Goal: Task Accomplishment & Management: Use online tool/utility

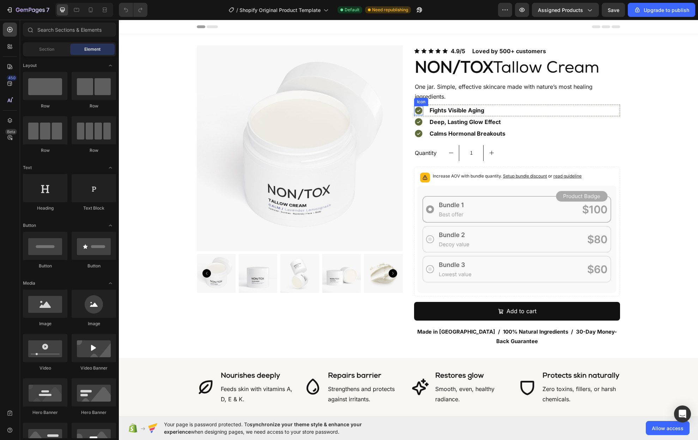
click at [415, 110] on icon at bounding box center [417, 110] width 7 height 7
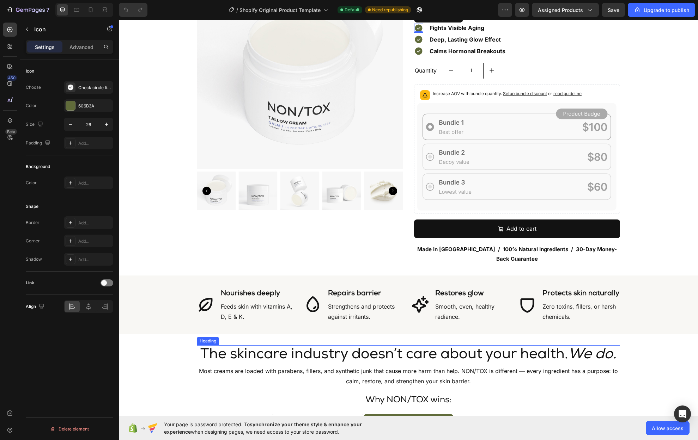
scroll to position [93, 0]
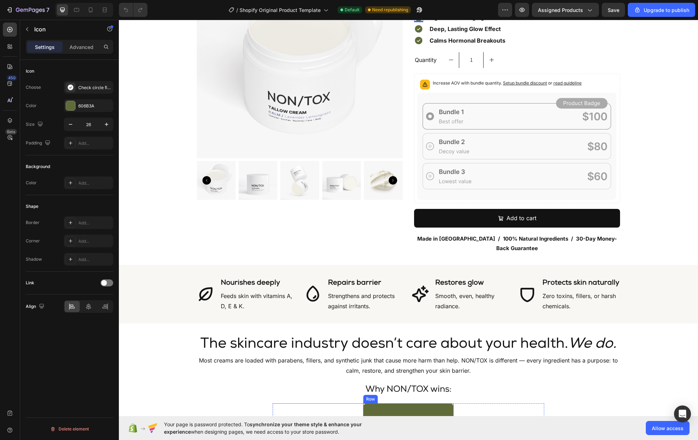
click at [371, 404] on div "Image NON/TOX Tallow Cream Text Block Row" at bounding box center [408, 440] width 91 height 72
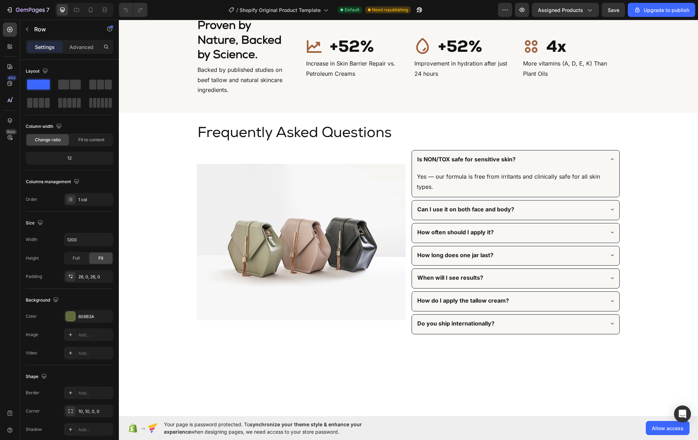
scroll to position [1732, 0]
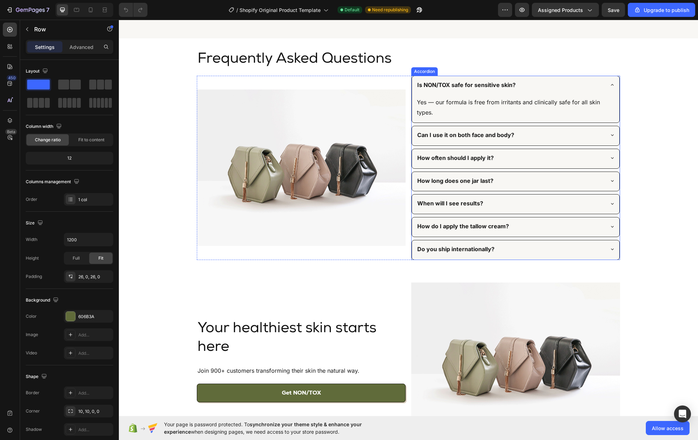
click at [609, 88] on icon at bounding box center [612, 85] width 6 height 6
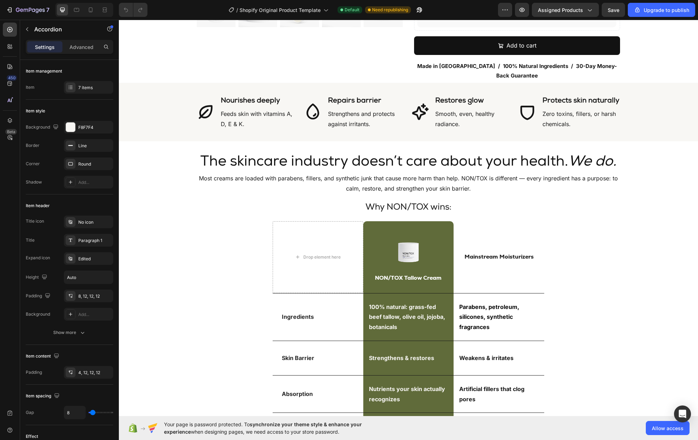
scroll to position [305, 0]
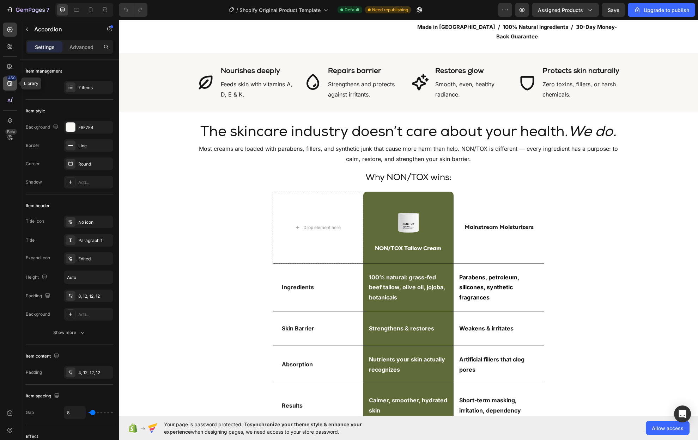
click at [7, 81] on icon at bounding box center [9, 83] width 7 height 7
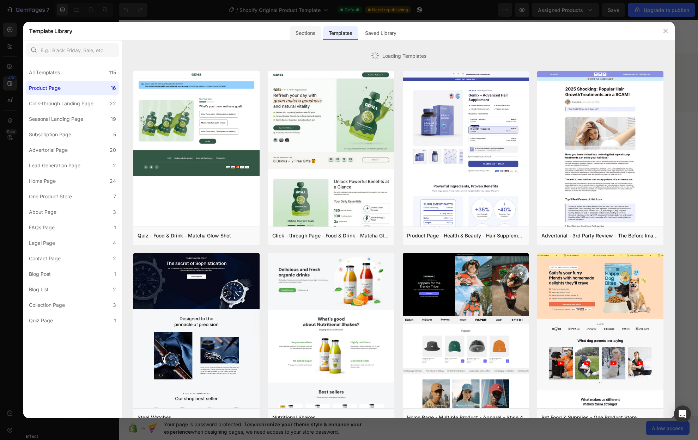
click at [295, 36] on div "Sections" at bounding box center [305, 33] width 31 height 14
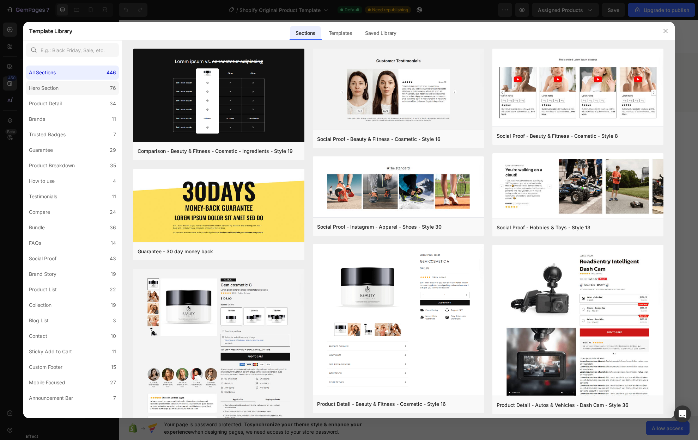
click at [62, 95] on label "Hero Section 76" at bounding box center [72, 88] width 93 height 14
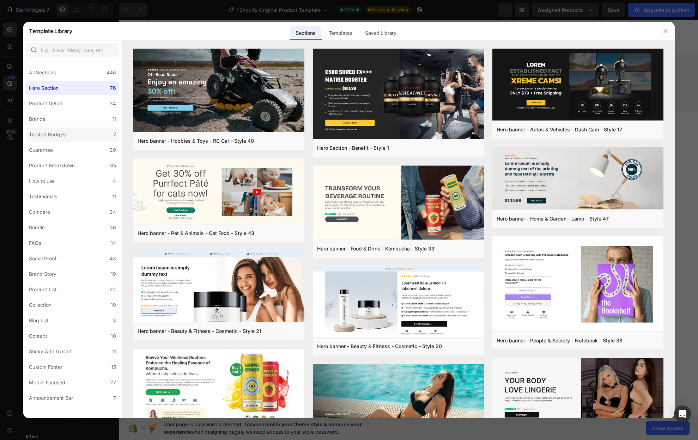
click at [70, 131] on label "Trusted Badges 7" at bounding box center [72, 135] width 93 height 14
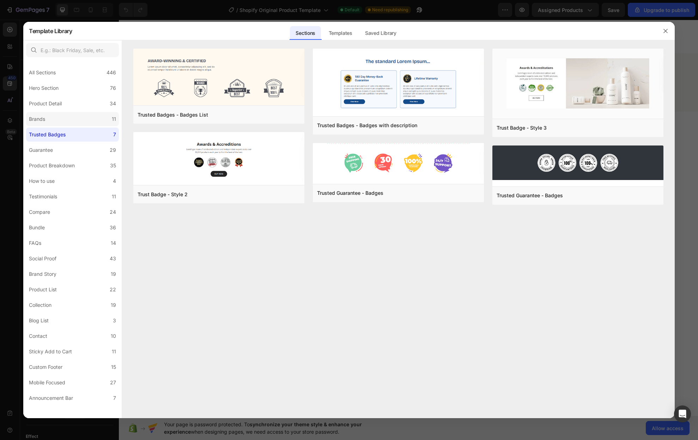
click at [78, 116] on label "Brands 11" at bounding box center [72, 119] width 93 height 14
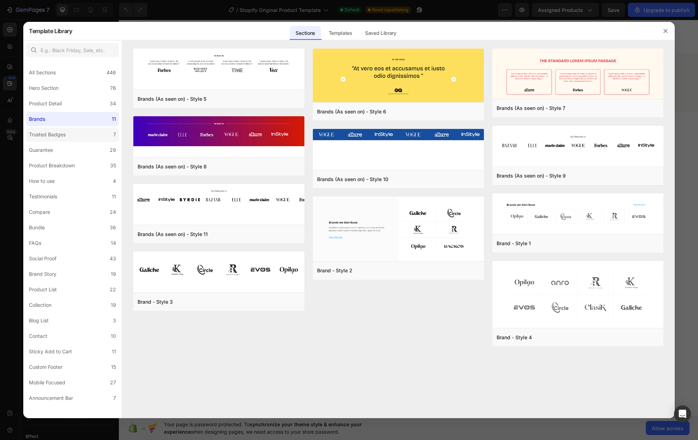
click at [78, 134] on label "Trusted Badges 7" at bounding box center [72, 135] width 93 height 14
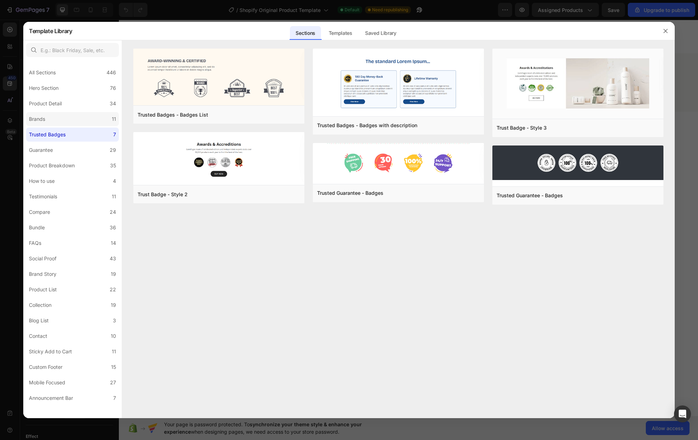
click at [79, 119] on label "Brands 11" at bounding box center [72, 119] width 93 height 14
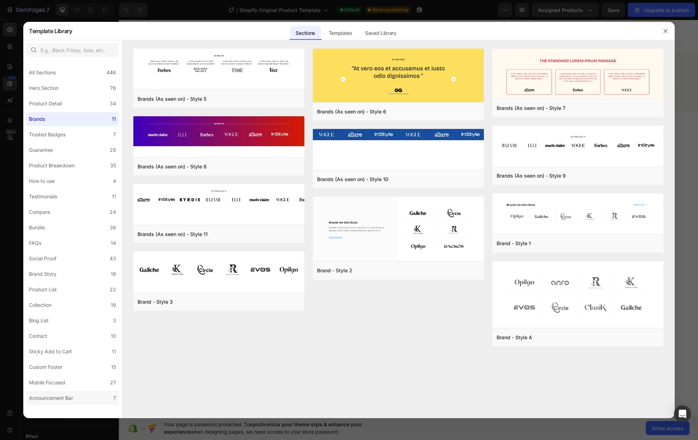
click at [81, 399] on label "Announcement Bar 7" at bounding box center [72, 398] width 93 height 14
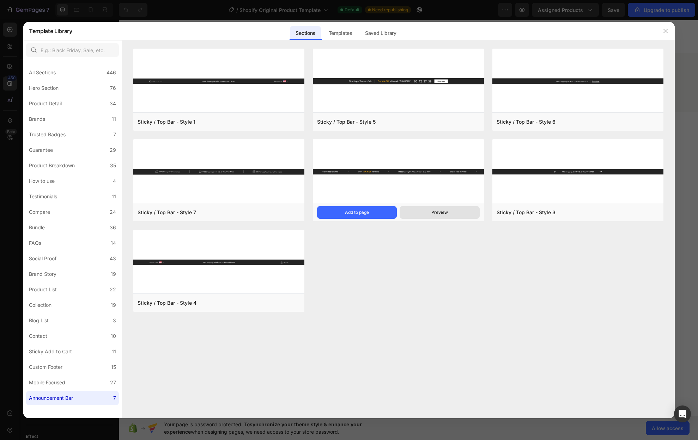
click at [446, 214] on div "Preview" at bounding box center [439, 212] width 17 height 6
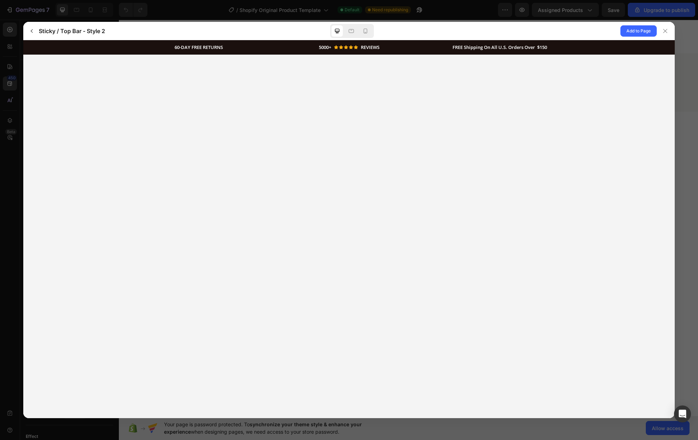
scroll to position [0, 0]
click at [668, 30] on div at bounding box center [664, 30] width 11 height 11
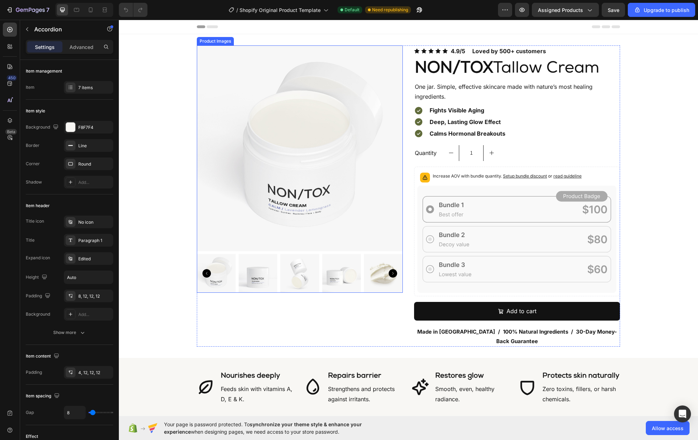
click at [389, 273] on icon "Carousel Next Arrow" at bounding box center [392, 273] width 8 height 8
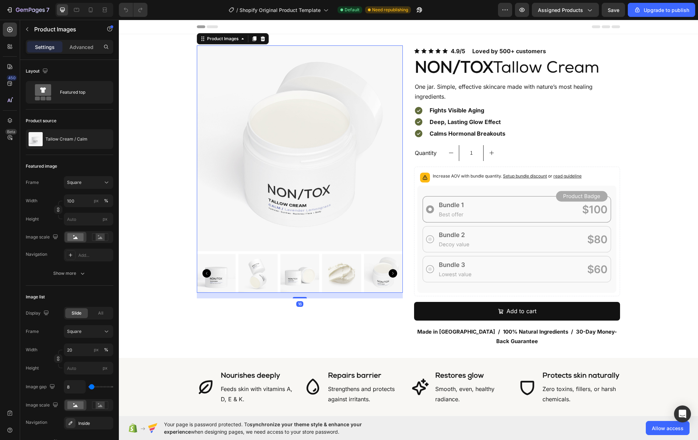
click at [389, 273] on icon "Carousel Next Arrow" at bounding box center [392, 273] width 8 height 8
click at [390, 273] on icon "Carousel Next Arrow" at bounding box center [392, 273] width 8 height 8
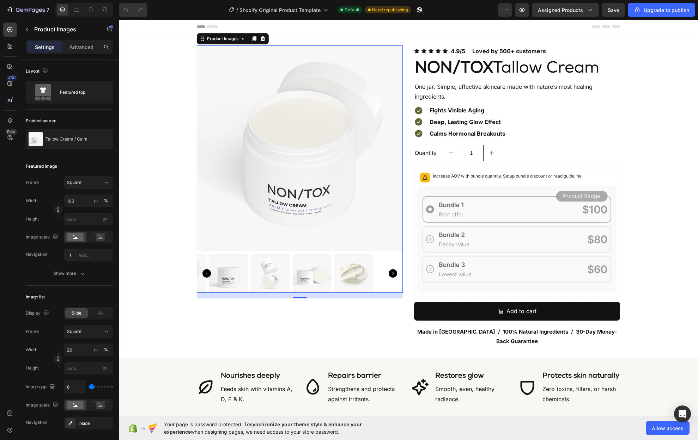
click at [390, 273] on icon "Carousel Next Arrow" at bounding box center [392, 273] width 8 height 8
click at [388, 273] on icon "Carousel Next Arrow" at bounding box center [392, 273] width 8 height 8
click at [150, 198] on div "Product Images 16 Icon Icon Icon Icon Icon Icon List 4.9/5 Loved by 500+ custom…" at bounding box center [408, 195] width 579 height 301
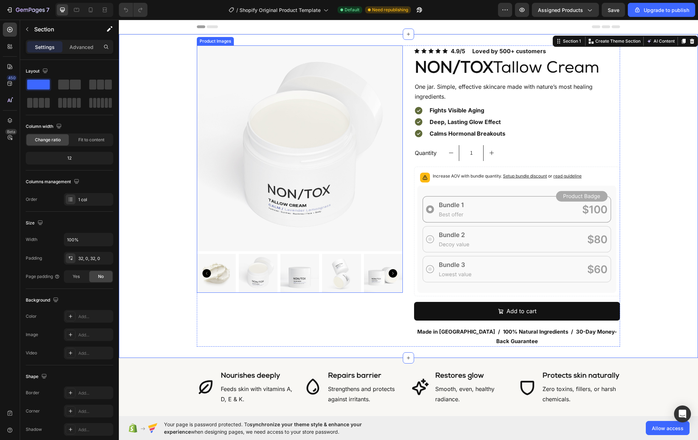
click at [333, 226] on img at bounding box center [300, 148] width 206 height 206
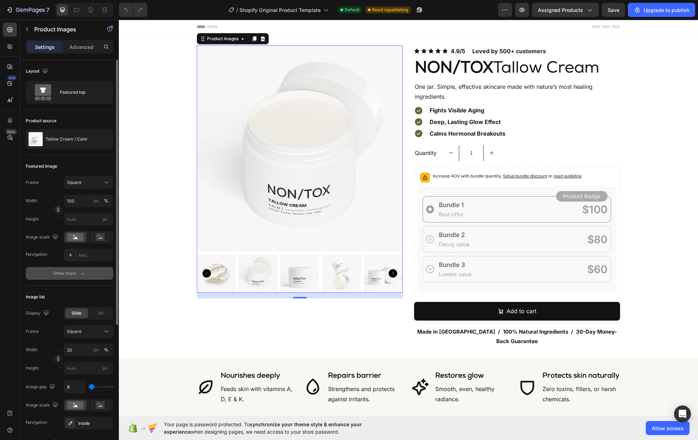
click at [68, 276] on div "Show more" at bounding box center [69, 273] width 33 height 7
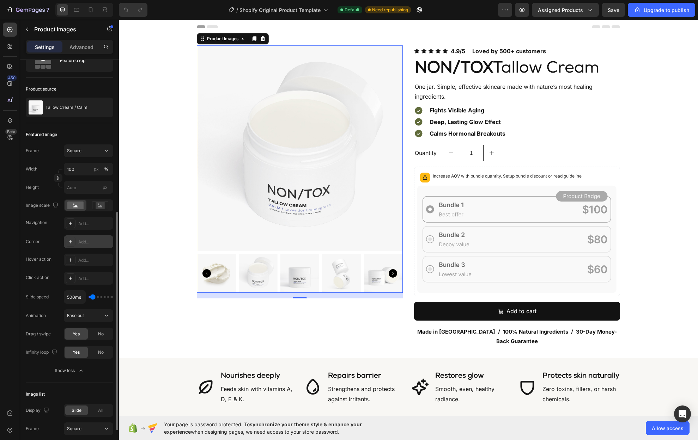
scroll to position [119, 0]
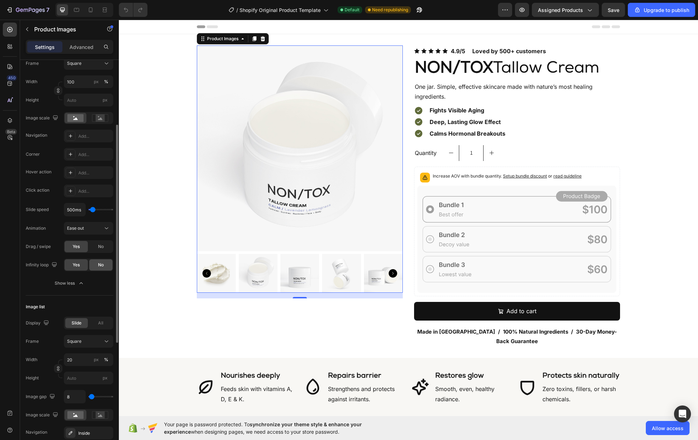
click at [97, 264] on div "No" at bounding box center [100, 264] width 23 height 11
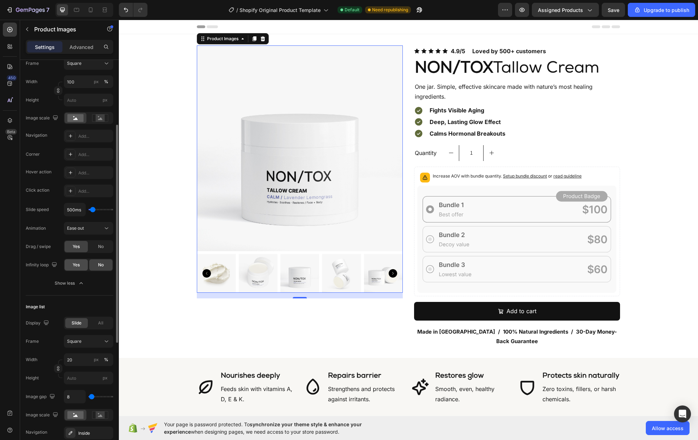
click at [79, 263] on span "Yes" at bounding box center [76, 265] width 7 height 6
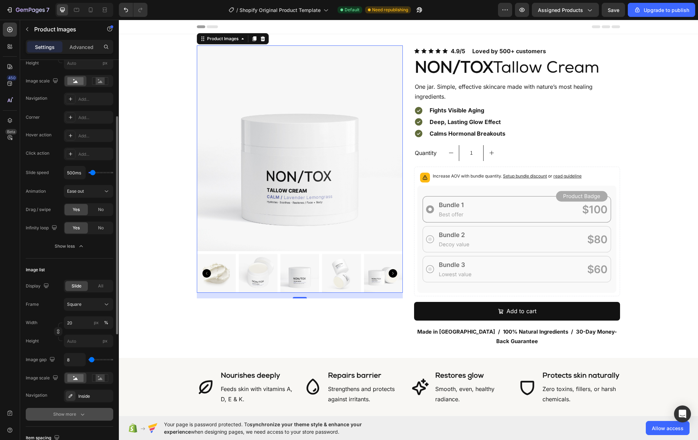
scroll to position [221, 0]
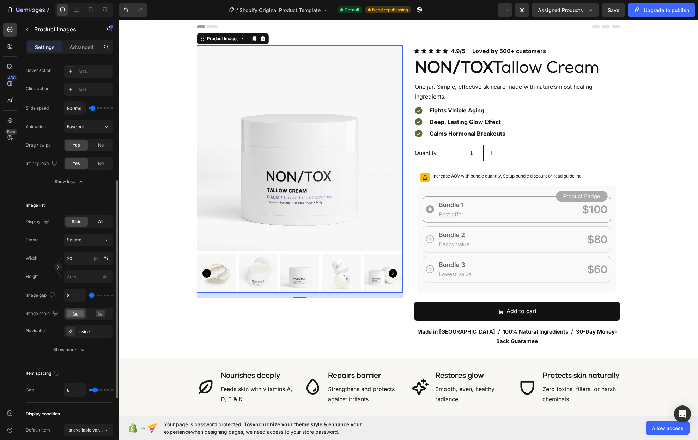
click at [102, 223] on span "All" at bounding box center [100, 222] width 5 height 6
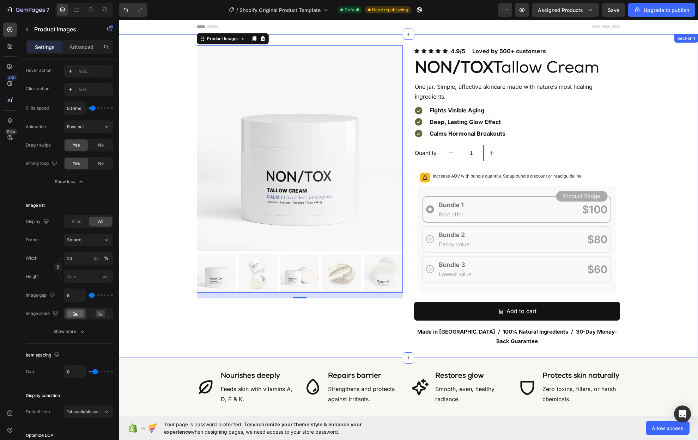
click at [139, 257] on div "Product Images 16 Icon Icon Icon Icon Icon Icon List 4.9/5 Loved by 500+ custom…" at bounding box center [408, 195] width 579 height 301
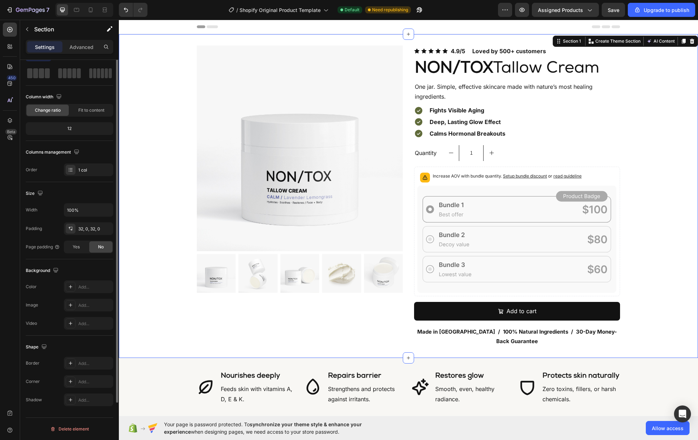
scroll to position [0, 0]
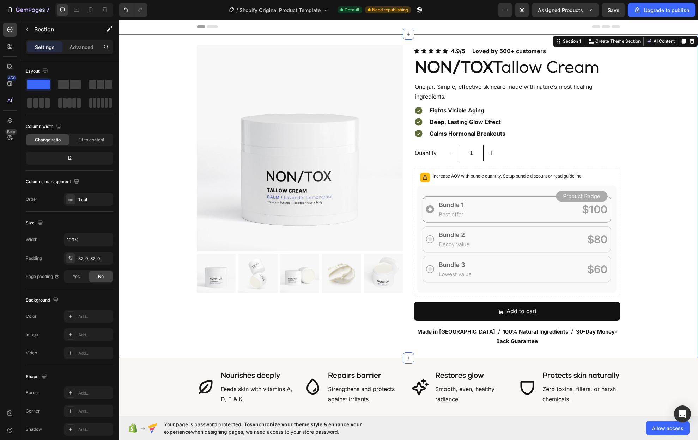
click at [662, 163] on div "Product Images Icon Icon Icon Icon Icon Icon List 4.9/5 Loved by 500+ customers…" at bounding box center [408, 195] width 579 height 301
click at [253, 264] on img at bounding box center [257, 273] width 39 height 39
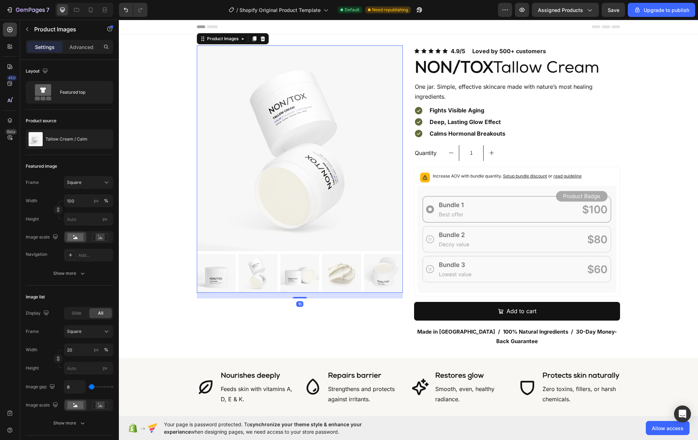
click at [209, 262] on img at bounding box center [216, 273] width 39 height 39
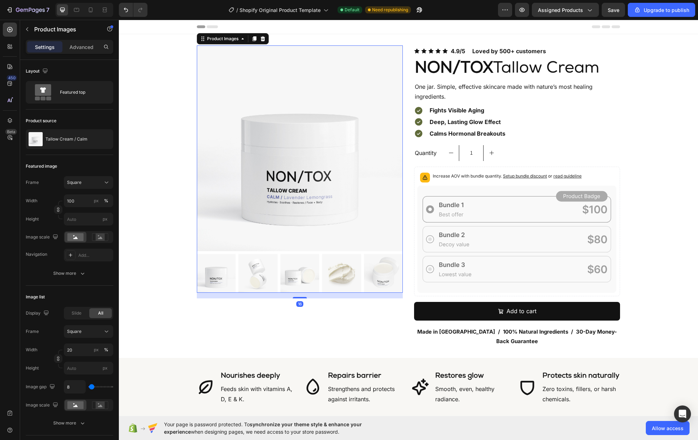
click at [249, 263] on img at bounding box center [257, 273] width 39 height 39
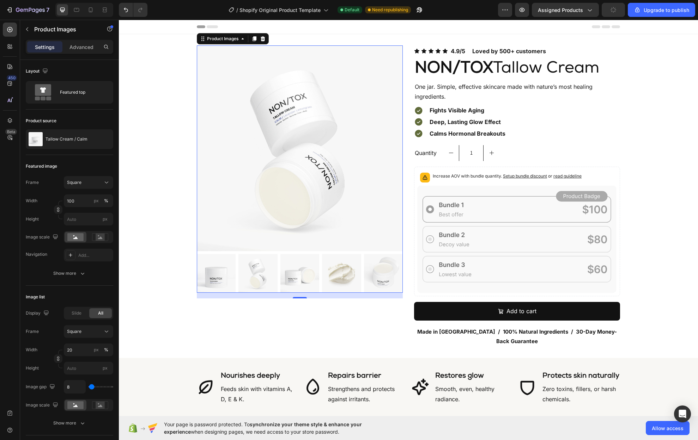
click at [291, 264] on img at bounding box center [299, 273] width 39 height 39
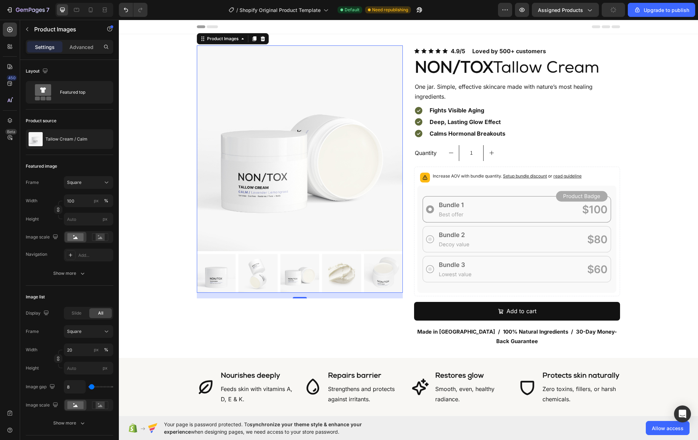
click at [337, 267] on img at bounding box center [341, 273] width 39 height 39
click at [347, 269] on img at bounding box center [341, 273] width 39 height 39
click at [343, 270] on img at bounding box center [341, 273] width 39 height 39
click at [339, 315] on div "Product Images 16" at bounding box center [300, 195] width 206 height 301
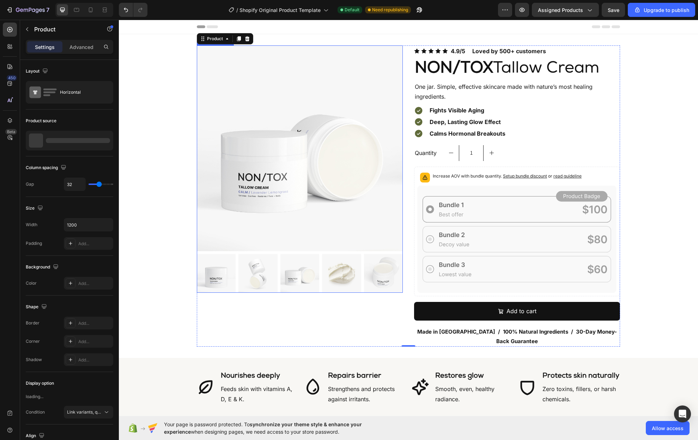
click at [310, 277] on img at bounding box center [299, 273] width 39 height 39
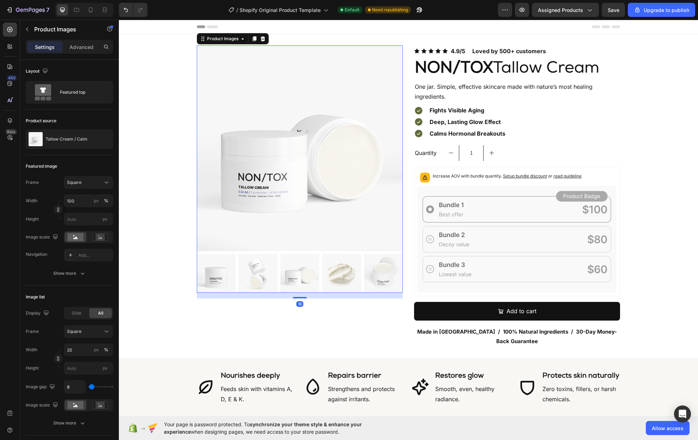
click at [342, 276] on img at bounding box center [341, 273] width 39 height 39
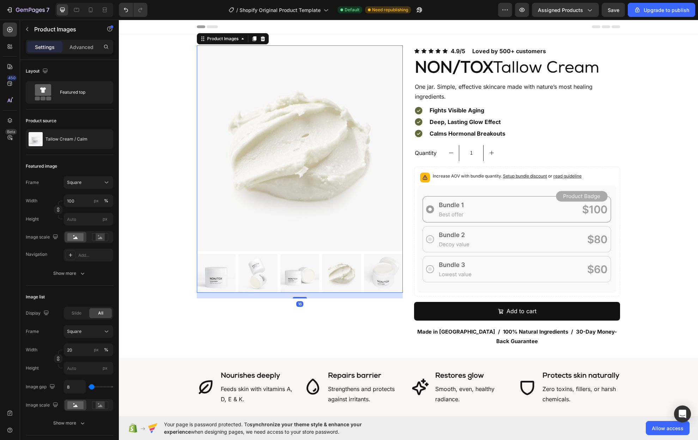
click at [372, 275] on img at bounding box center [383, 273] width 39 height 39
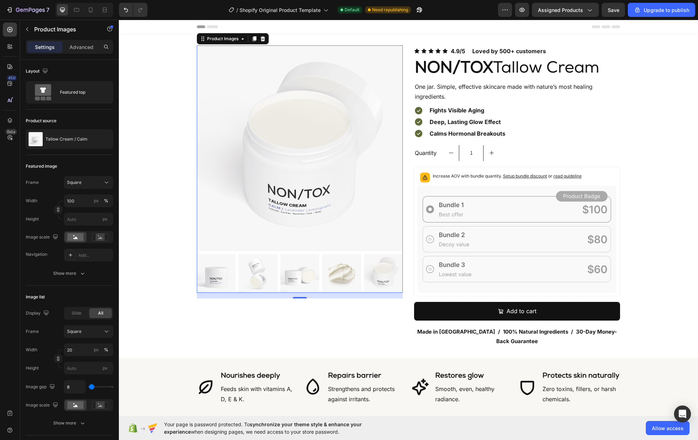
click at [331, 275] on img at bounding box center [341, 273] width 39 height 39
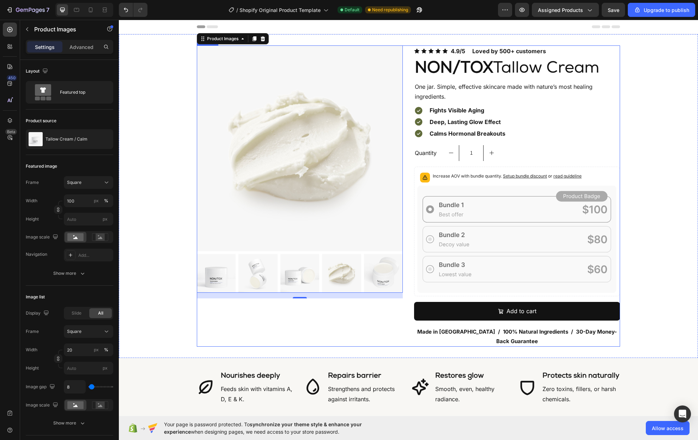
click at [344, 323] on div "Product Images 16" at bounding box center [300, 195] width 206 height 301
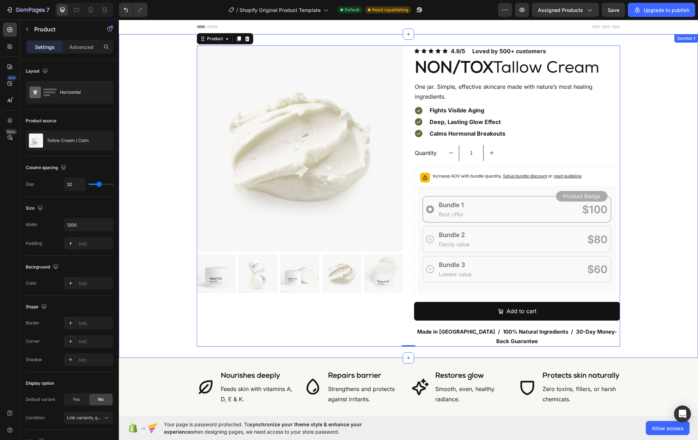
click at [664, 294] on div "Product Images Icon Icon Icon Icon Icon Icon List 4.9/5 Loved by 500+ customers…" at bounding box center [408, 195] width 579 height 301
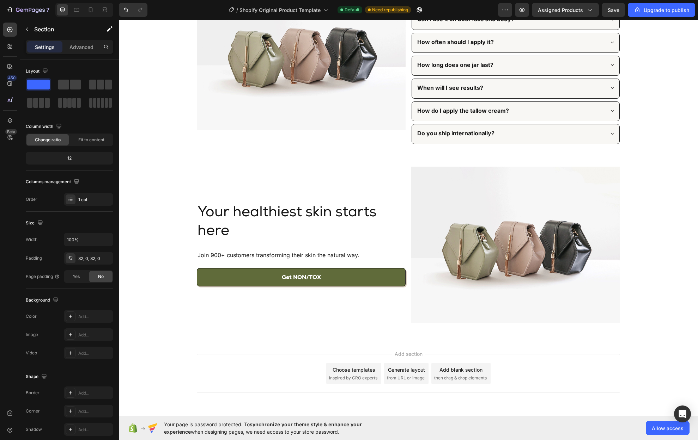
scroll to position [1860, 0]
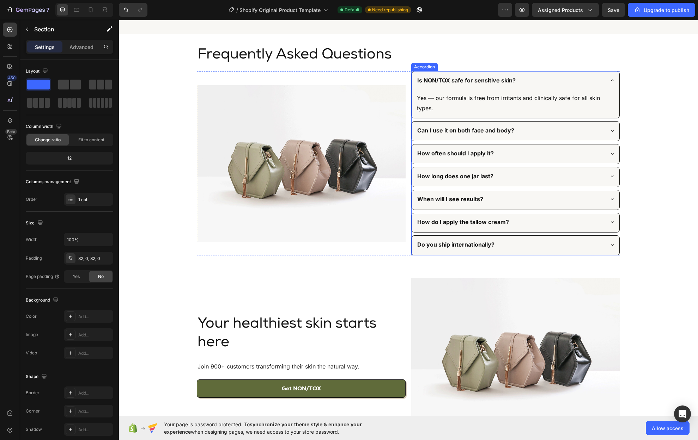
click at [591, 246] on div "Do you ship internationally?" at bounding box center [510, 245] width 188 height 12
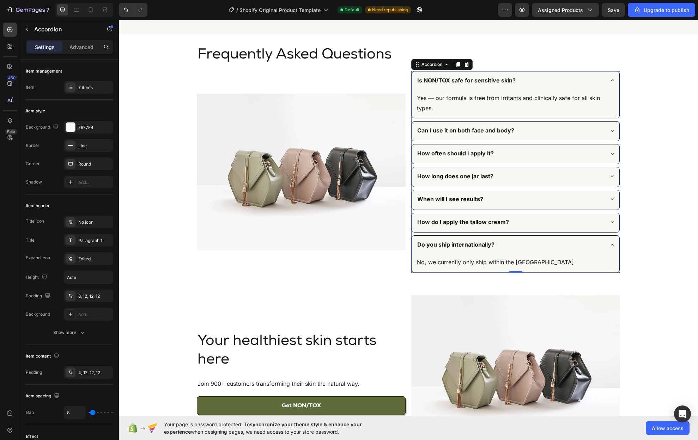
click at [600, 246] on div "Do you ship internationally?" at bounding box center [510, 245] width 188 height 12
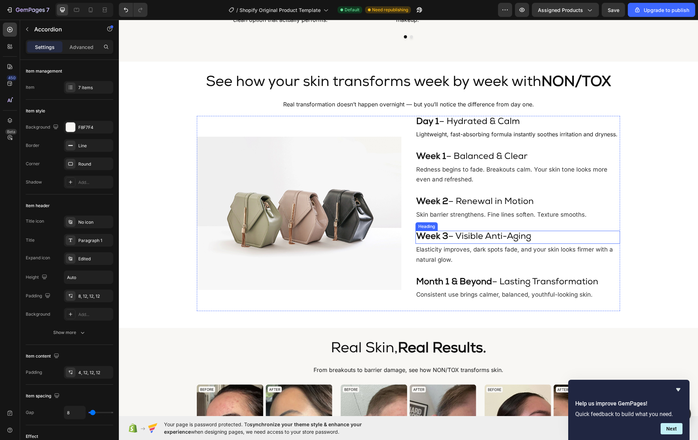
scroll to position [839, 0]
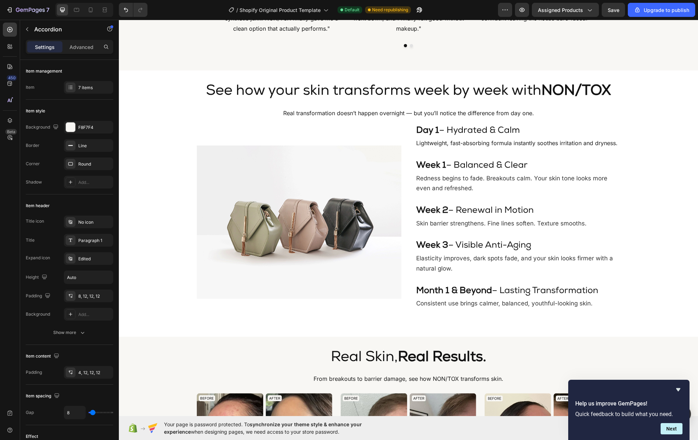
click at [677, 390] on icon "Hide survey" at bounding box center [678, 389] width 4 height 3
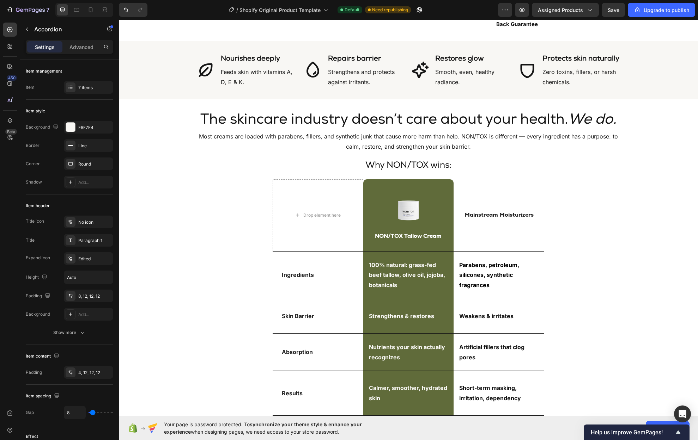
scroll to position [322, 0]
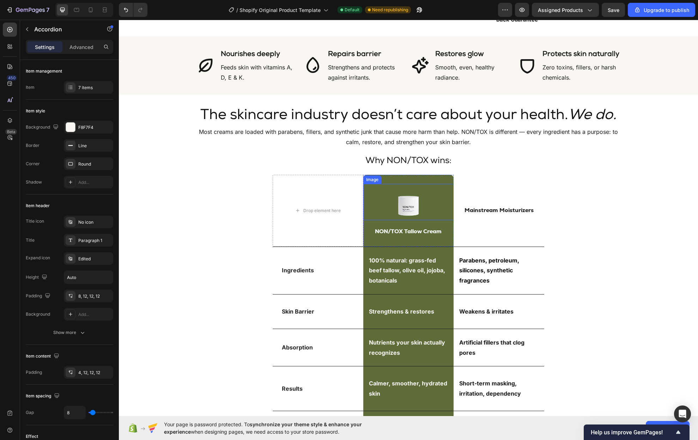
click at [377, 199] on div at bounding box center [408, 202] width 91 height 36
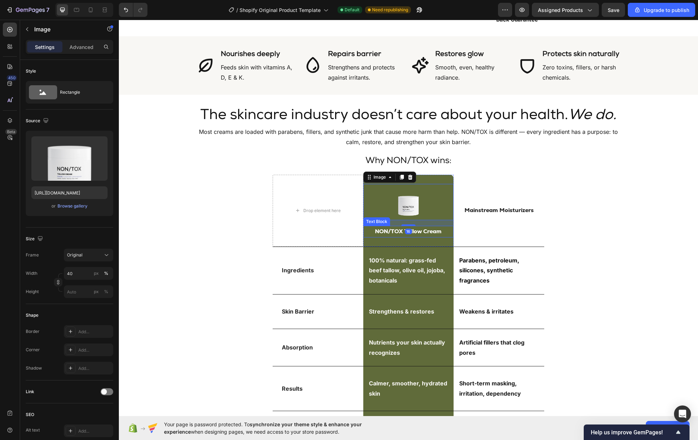
click at [365, 227] on p "NON/TOX Tallow Cream" at bounding box center [408, 232] width 89 height 10
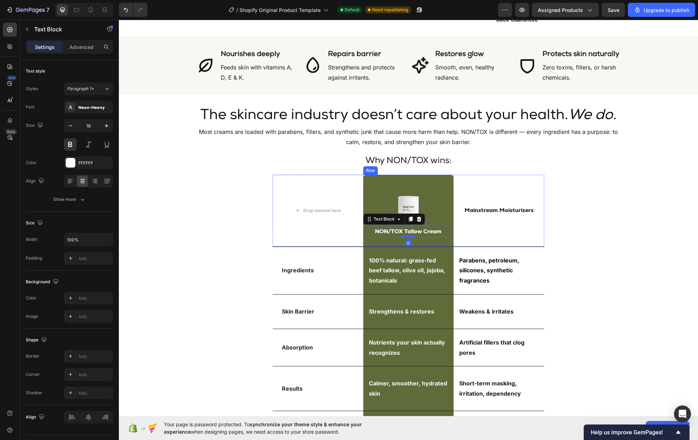
click at [368, 230] on div "Image NON/TOX Tallow Cream Text Block 0 Row" at bounding box center [408, 211] width 91 height 72
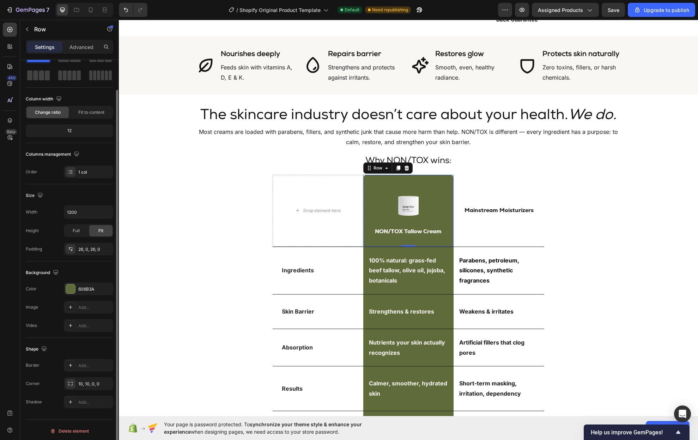
scroll to position [30, 0]
click at [87, 307] on div "Add..." at bounding box center [94, 305] width 33 height 6
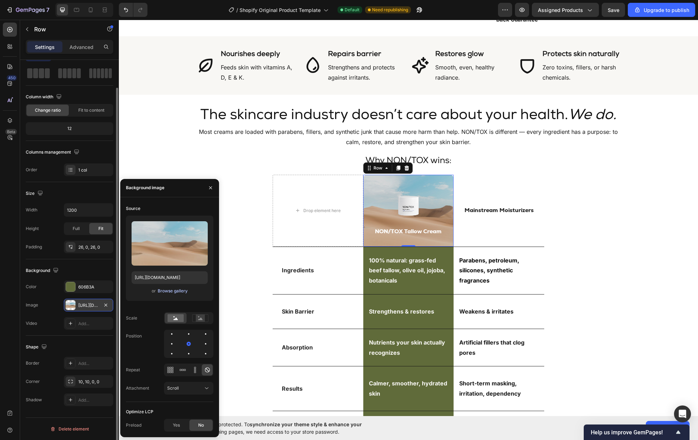
click at [172, 290] on div "Browse gallery" at bounding box center [173, 291] width 30 height 6
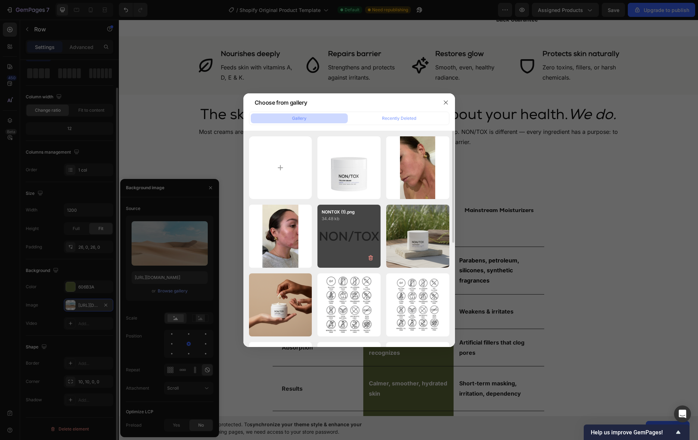
scroll to position [5, 0]
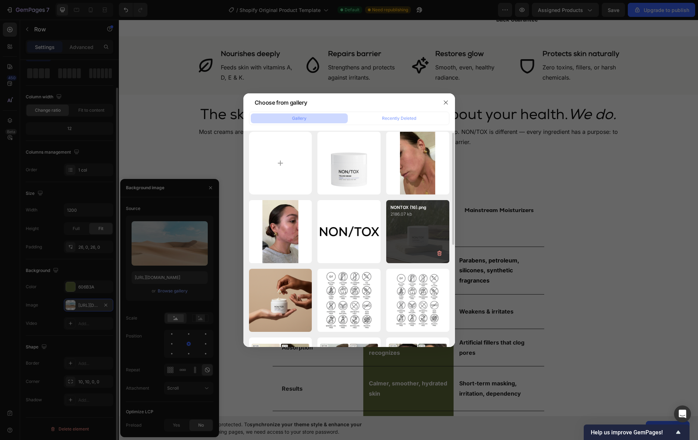
click at [401, 254] on div "NONTOX (16).png 2186.07 kb" at bounding box center [417, 231] width 63 height 63
type input "[URL][DOMAIN_NAME]"
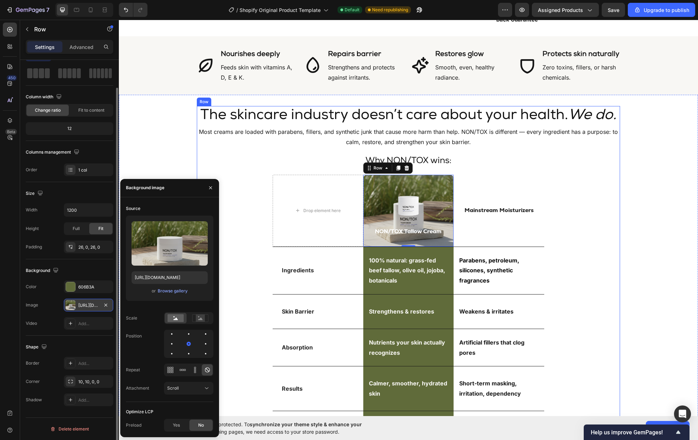
click at [571, 235] on div "The skincare industry doesn’t care about your health. We do. Heading Most cream…" at bounding box center [408, 281] width 423 height 350
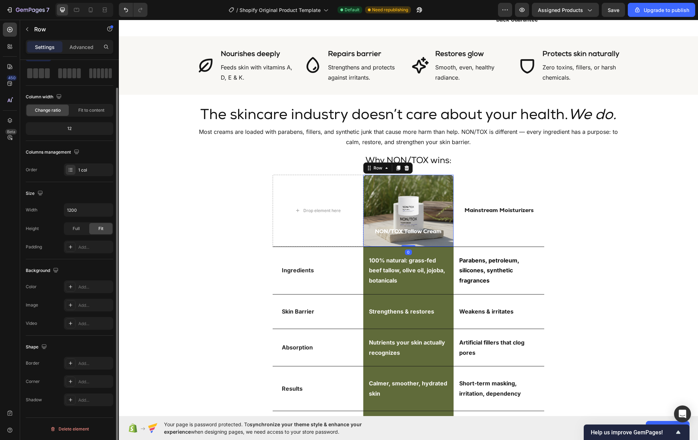
click at [442, 232] on div "Image NON/TOX Tallow Cream Text Block Row 0" at bounding box center [408, 211] width 91 height 72
click at [399, 227] on p "NON/TOX Tallow Cream" at bounding box center [408, 232] width 89 height 10
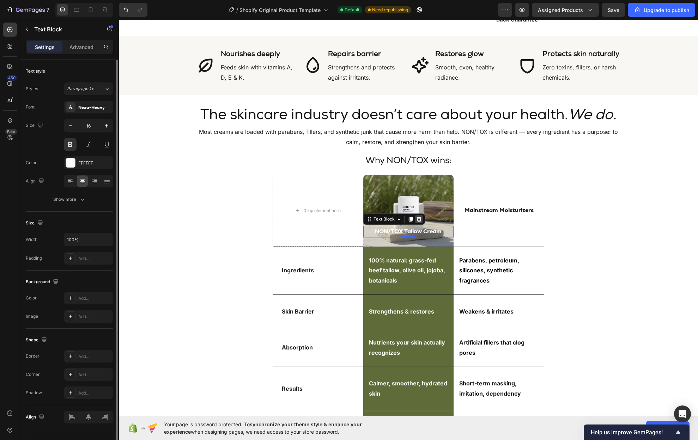
click at [416, 216] on icon at bounding box center [419, 219] width 6 height 6
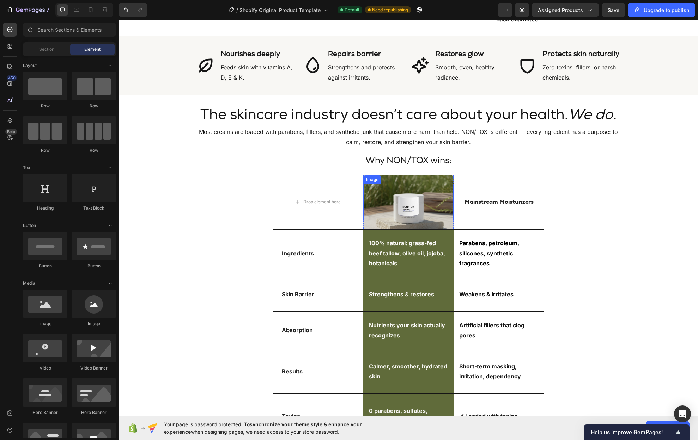
click at [410, 195] on img at bounding box center [408, 202] width 36 height 36
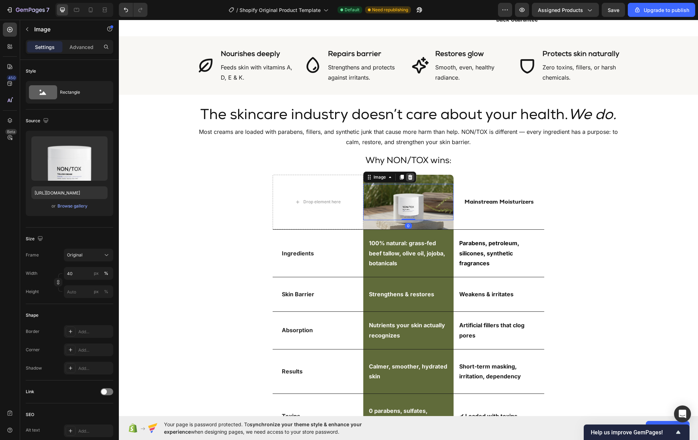
click at [409, 174] on icon at bounding box center [410, 177] width 6 height 6
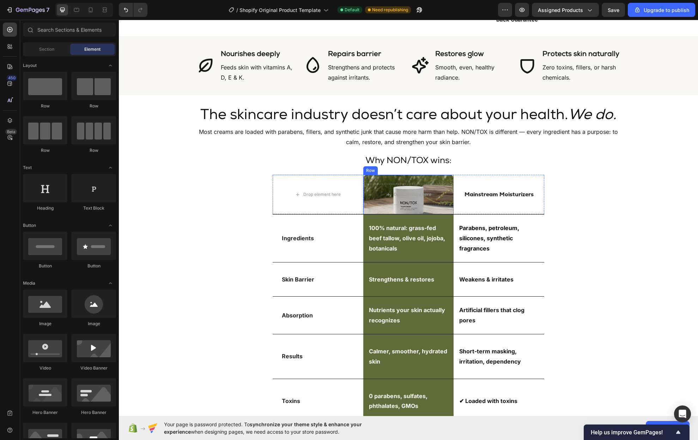
click at [442, 175] on div "Drop element here Row" at bounding box center [408, 194] width 91 height 39
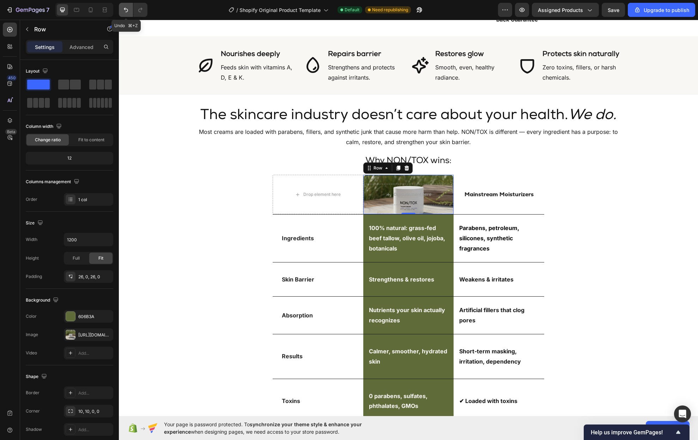
click at [125, 7] on icon "Undo/Redo" at bounding box center [125, 9] width 7 height 7
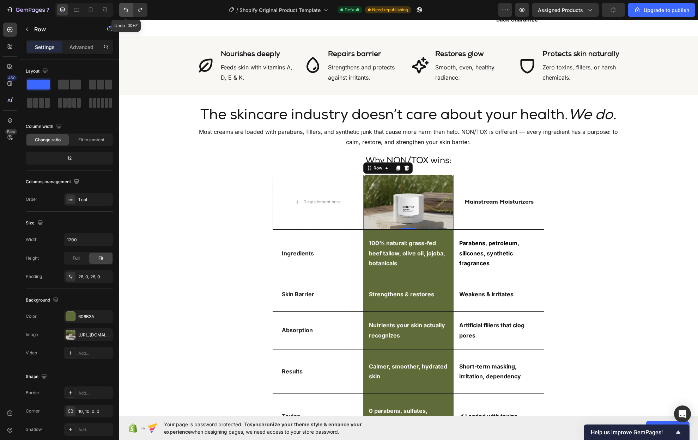
click at [125, 7] on icon "Undo/Redo" at bounding box center [125, 9] width 7 height 7
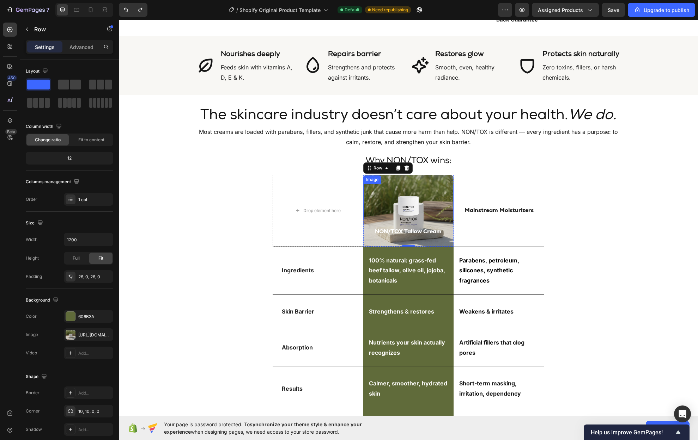
click at [413, 199] on img at bounding box center [408, 202] width 36 height 36
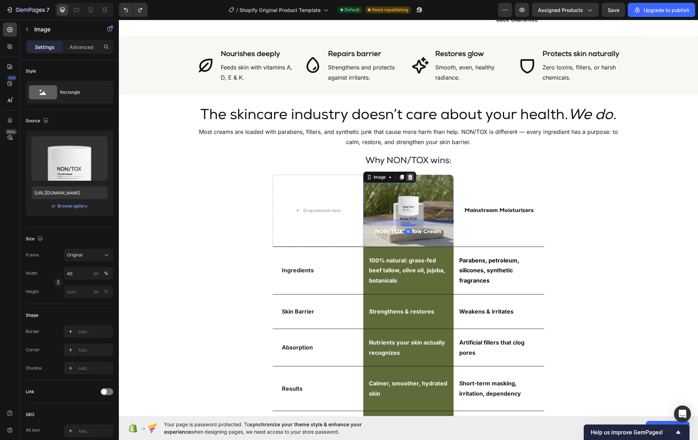
click at [410, 174] on icon at bounding box center [410, 177] width 6 height 6
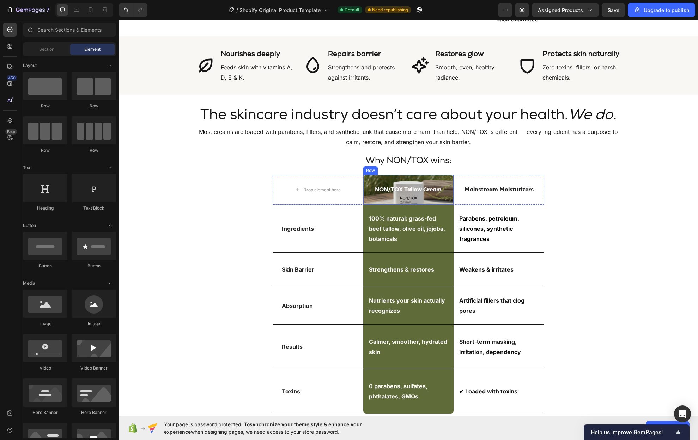
click at [444, 175] on div "NON/TOX Tallow Cream Text Block Row" at bounding box center [408, 190] width 91 height 30
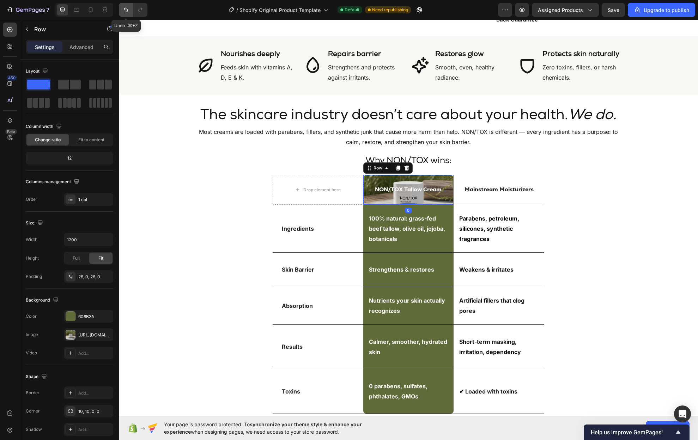
click at [125, 9] on icon "Undo/Redo" at bounding box center [126, 10] width 4 height 5
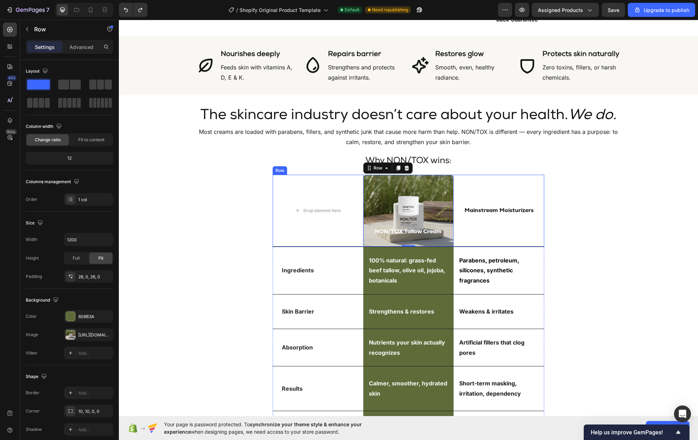
click at [508, 224] on div "Mainstream Moisturizers Text Block" at bounding box center [498, 211] width 91 height 72
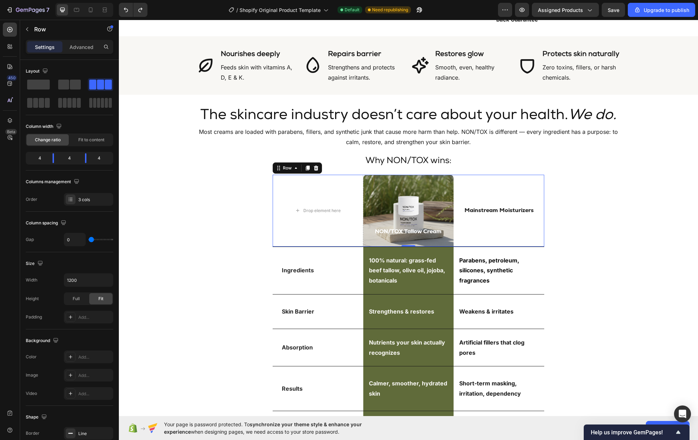
click at [482, 178] on div "Mainstream Moisturizers Text Block" at bounding box center [498, 211] width 91 height 72
click at [521, 225] on div "Mainstream Moisturizers Text Block" at bounding box center [498, 211] width 91 height 72
click at [507, 208] on div "Mainstream Moisturizers Text Block" at bounding box center [498, 211] width 91 height 72
click at [506, 207] on p "Mainstream Moisturizers" at bounding box center [498, 210] width 89 height 7
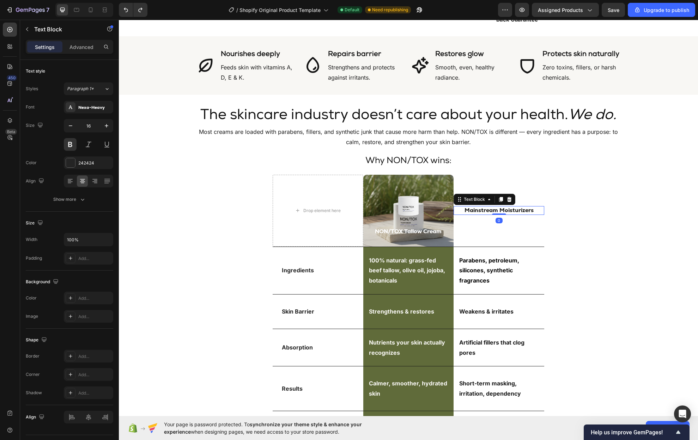
click at [511, 194] on div "Text Block" at bounding box center [484, 199] width 62 height 11
click at [522, 189] on div "Mainstream Moisturizers Text Block 0" at bounding box center [498, 211] width 91 height 72
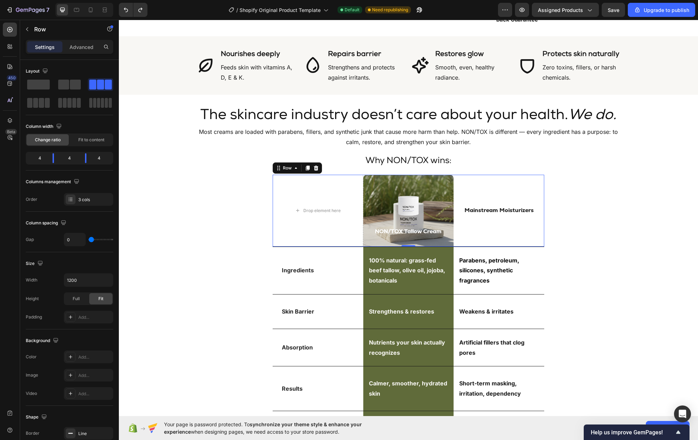
click at [477, 230] on div "Mainstream Moisturizers Text Block" at bounding box center [498, 211] width 91 height 72
click at [348, 228] on div "Drop element here" at bounding box center [317, 211] width 91 height 72
click at [348, 267] on p "Ingredients" at bounding box center [318, 270] width 72 height 7
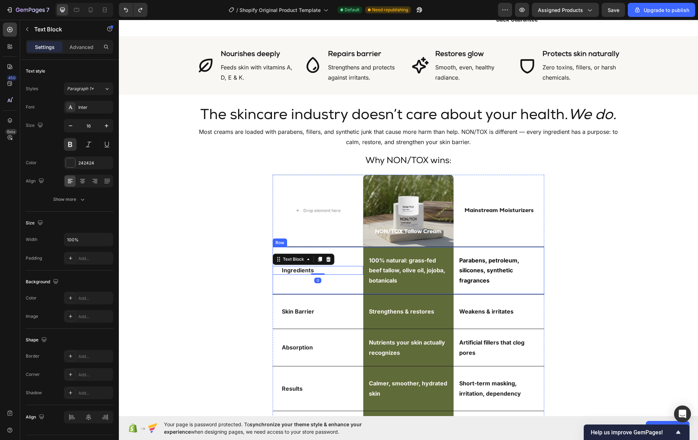
click at [358, 249] on div "Ingredients Text Block 0" at bounding box center [317, 270] width 91 height 47
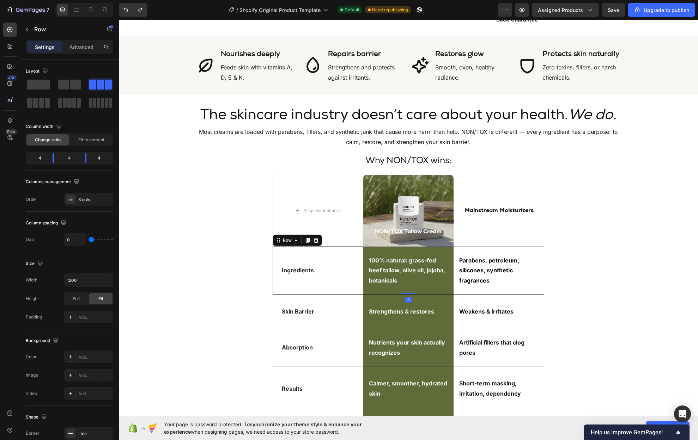
click at [499, 247] on div "Parabens, petroleum, silicones, synthetic fragrances Text Block" at bounding box center [498, 270] width 91 height 47
click at [498, 226] on div "Mainstream Moisturizers Text Block" at bounding box center [498, 211] width 91 height 72
click at [437, 175] on div "Image NON/TOX Tallow Cream Text Block Row" at bounding box center [408, 211] width 91 height 72
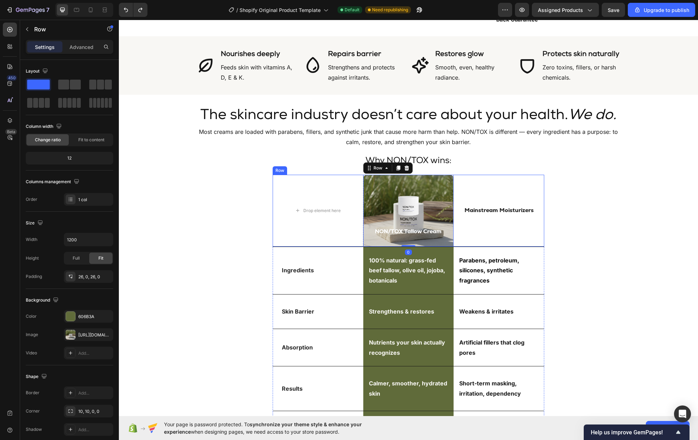
click at [461, 175] on div "Mainstream Moisturizers Text Block" at bounding box center [498, 211] width 91 height 72
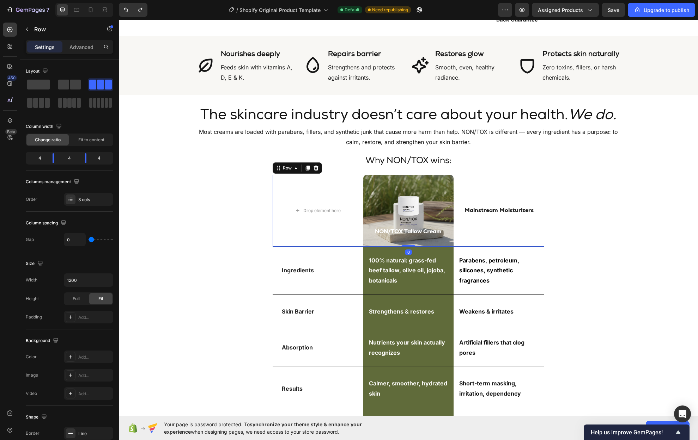
click at [458, 175] on div "Mainstream Moisturizers Text Block" at bounding box center [498, 211] width 91 height 72
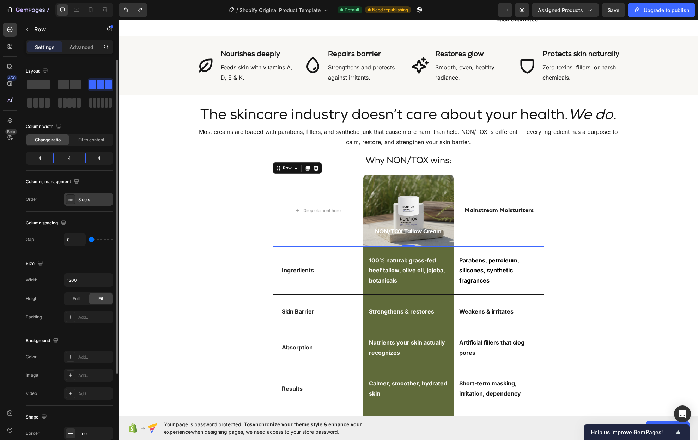
click at [92, 198] on div "3 cols" at bounding box center [94, 200] width 33 height 6
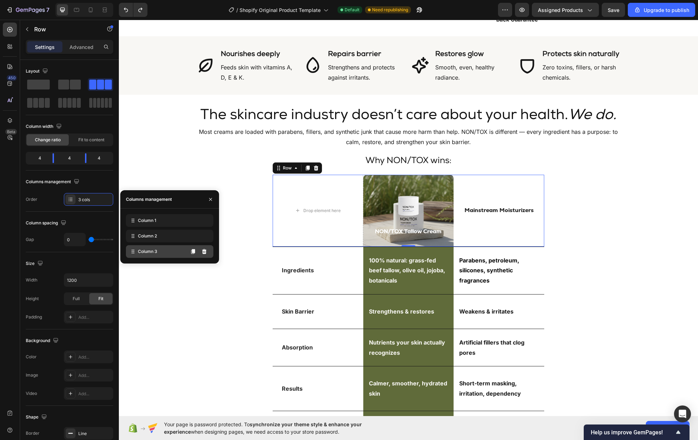
click at [165, 254] on div "Column 3" at bounding box center [169, 251] width 87 height 13
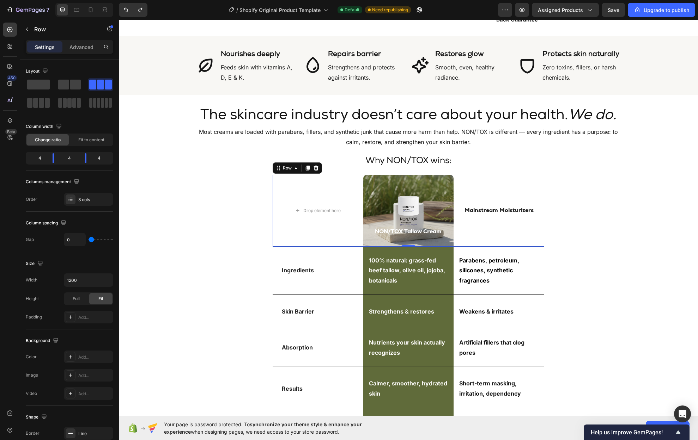
click at [485, 181] on div "Mainstream Moisturizers Text Block" at bounding box center [498, 211] width 91 height 72
click at [577, 188] on div "The skincare industry doesn’t care about your health. We do. Heading Most cream…" at bounding box center [408, 281] width 423 height 350
click at [516, 217] on div "Mainstream Moisturizers Text Block" at bounding box center [498, 211] width 91 height 72
click at [509, 207] on p "Mainstream Moisturizers" at bounding box center [498, 210] width 89 height 7
click at [532, 190] on div "Mainstream Moisturizers Text Block 0" at bounding box center [498, 211] width 91 height 72
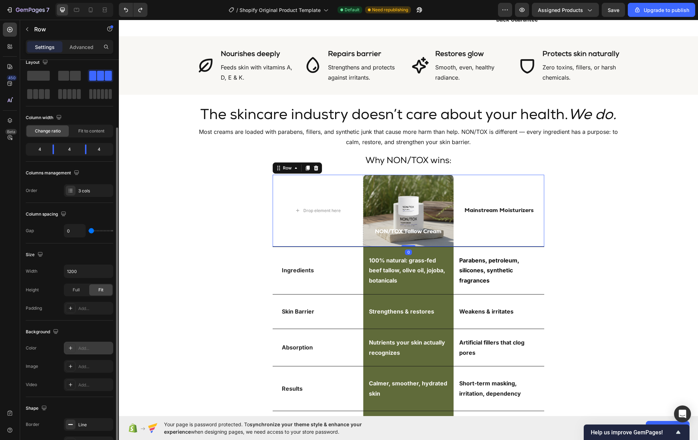
scroll to position [43, 0]
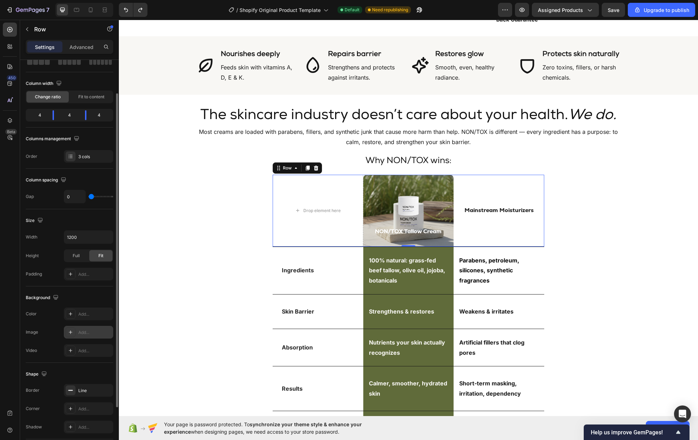
click at [86, 337] on div "Add..." at bounding box center [88, 332] width 49 height 13
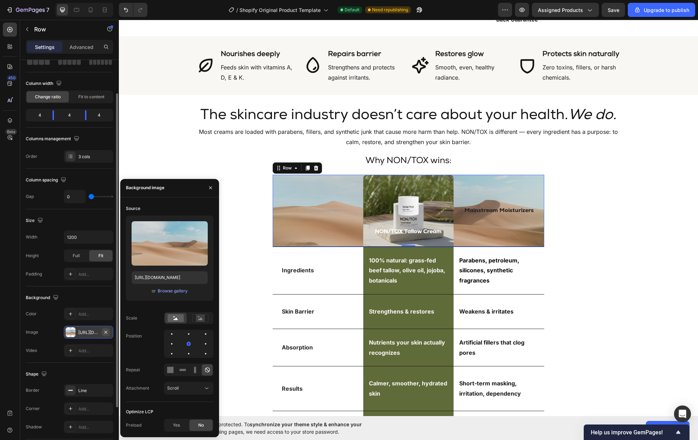
click at [105, 331] on icon "button" at bounding box center [105, 332] width 3 height 3
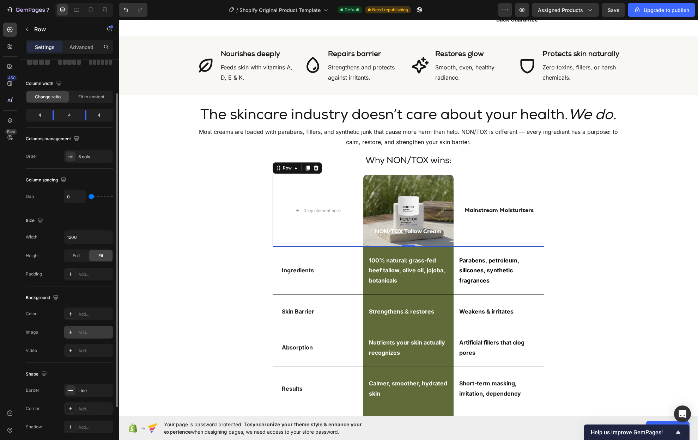
click at [467, 222] on div "Mainstream Moisturizers Text Block" at bounding box center [498, 211] width 91 height 72
click at [473, 207] on p "Mainstream Moisturizers" at bounding box center [498, 210] width 89 height 7
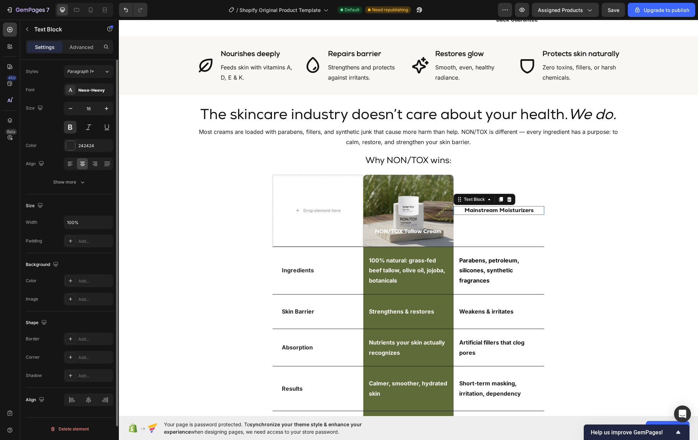
scroll to position [0, 0]
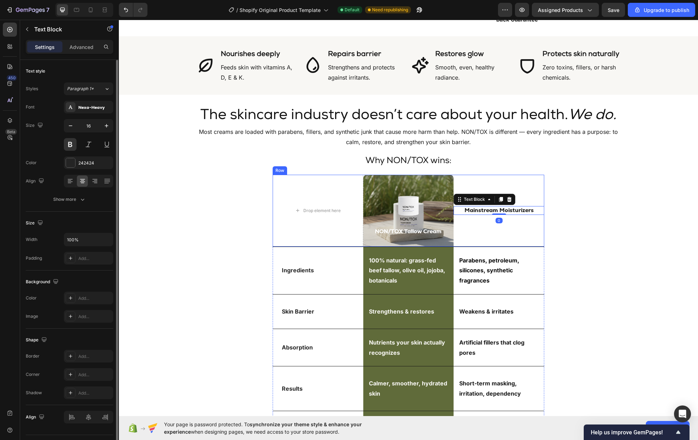
click at [525, 193] on div "Mainstream Moisturizers Text Block 0" at bounding box center [498, 211] width 91 height 72
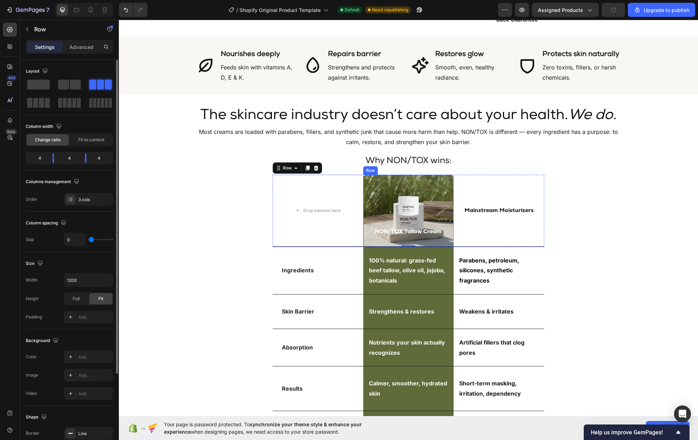
click at [446, 175] on div "Image NON/TOX Tallow Cream Text Block Row" at bounding box center [408, 211] width 91 height 72
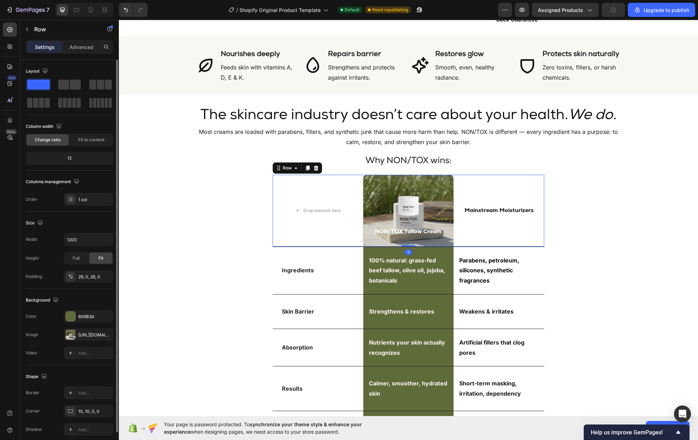
click at [469, 175] on div "Mainstream Moisturizers Text Block" at bounding box center [498, 211] width 91 height 72
click at [433, 175] on div "Image NON/TOX Tallow Cream Text Block Row" at bounding box center [408, 211] width 91 height 72
click at [29, 29] on icon "button" at bounding box center [27, 29] width 6 height 6
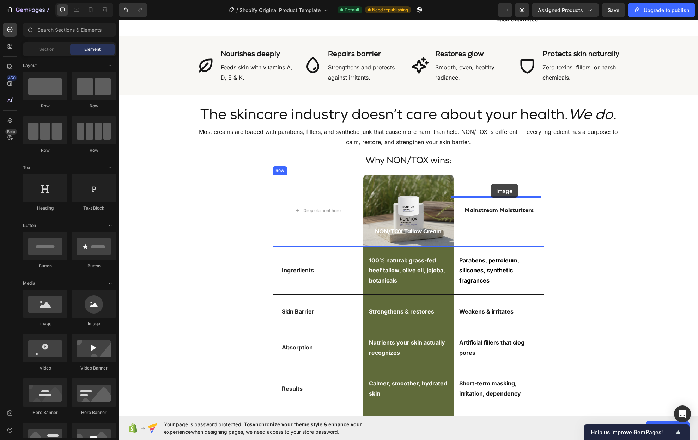
drag, startPoint x: 171, startPoint y: 323, endPoint x: 490, endPoint y: 185, distance: 348.0
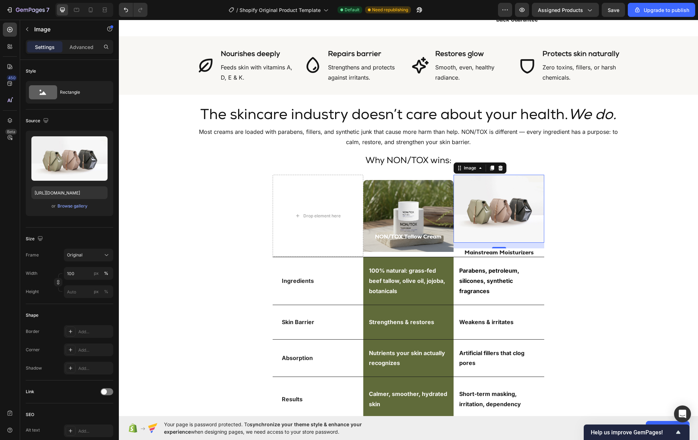
click at [493, 190] on img at bounding box center [498, 209] width 91 height 68
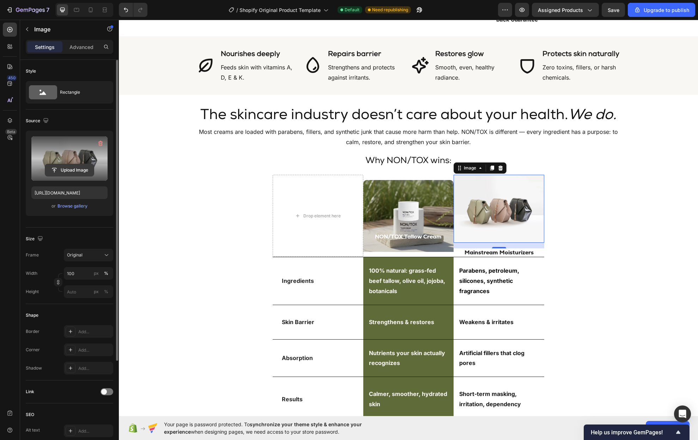
click at [78, 170] on input "file" at bounding box center [69, 170] width 49 height 12
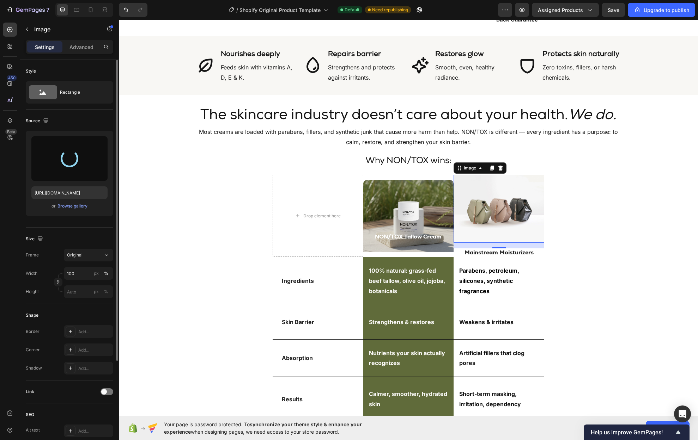
type input "[URL][DOMAIN_NAME]"
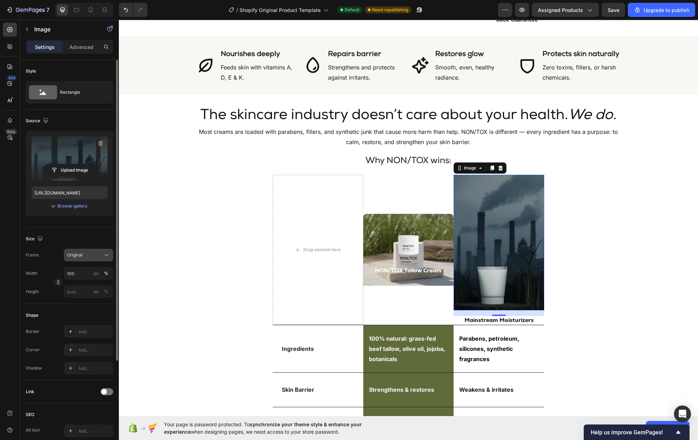
click at [90, 251] on button "Original" at bounding box center [88, 255] width 49 height 13
click at [86, 240] on div "Size" at bounding box center [69, 238] width 87 height 11
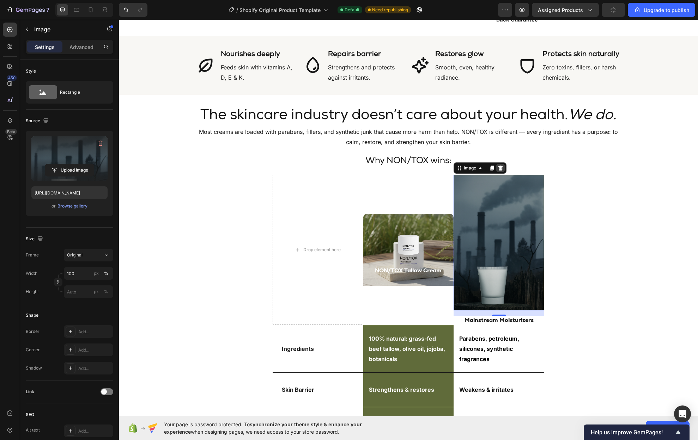
click at [496, 164] on div at bounding box center [500, 168] width 8 height 8
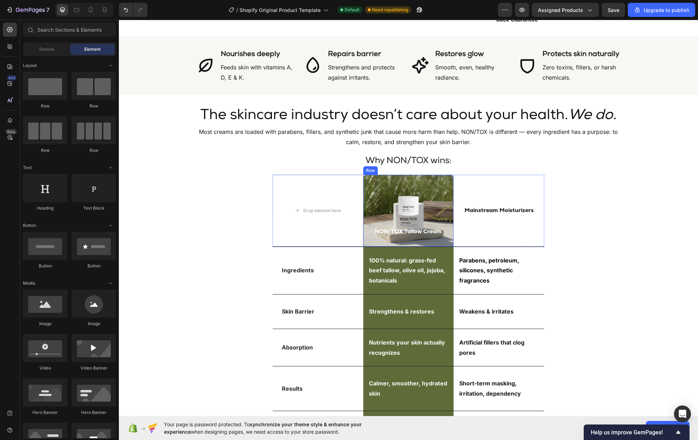
click at [430, 175] on div "Image NON/TOX Tallow Cream Text Block Row" at bounding box center [408, 211] width 91 height 72
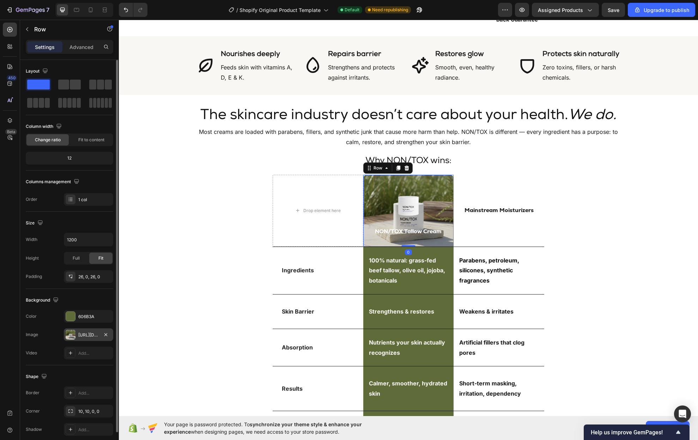
click at [84, 333] on div "[URL][DOMAIN_NAME]" at bounding box center [88, 335] width 20 height 6
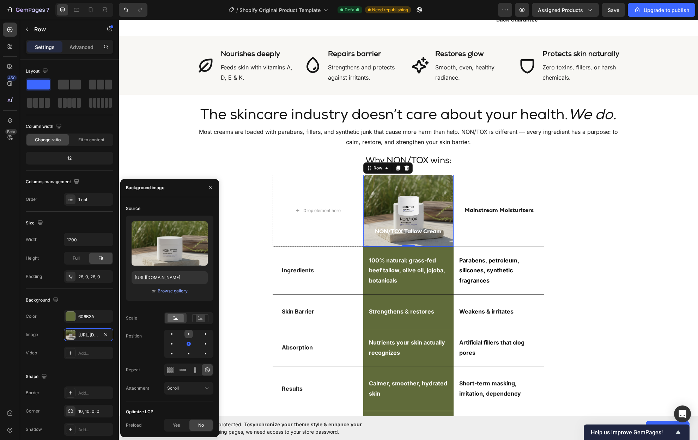
click at [190, 334] on div at bounding box center [188, 334] width 8 height 8
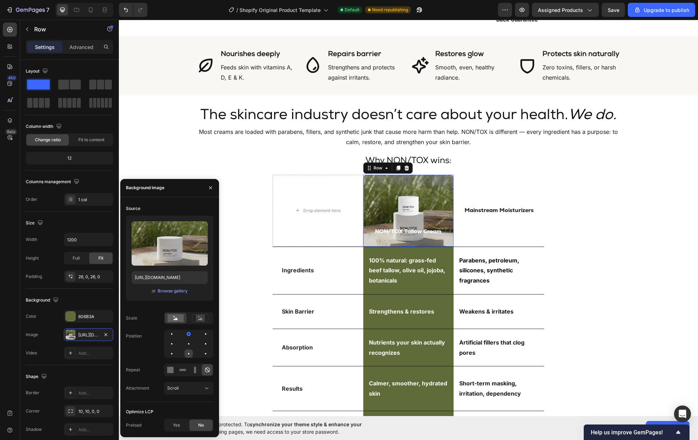
click at [191, 357] on div at bounding box center [188, 354] width 8 height 8
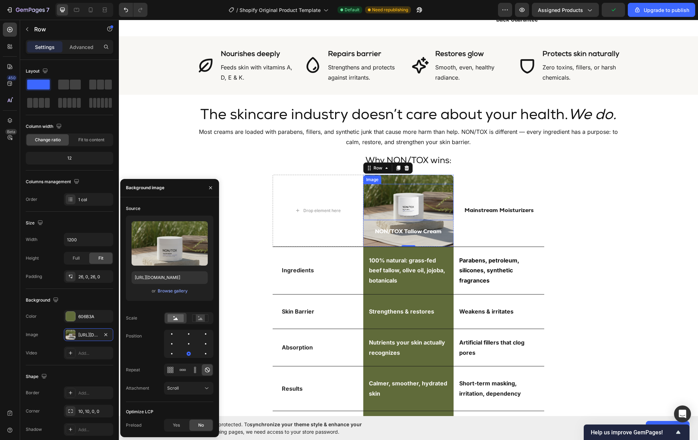
click at [406, 198] on img at bounding box center [408, 202] width 36 height 36
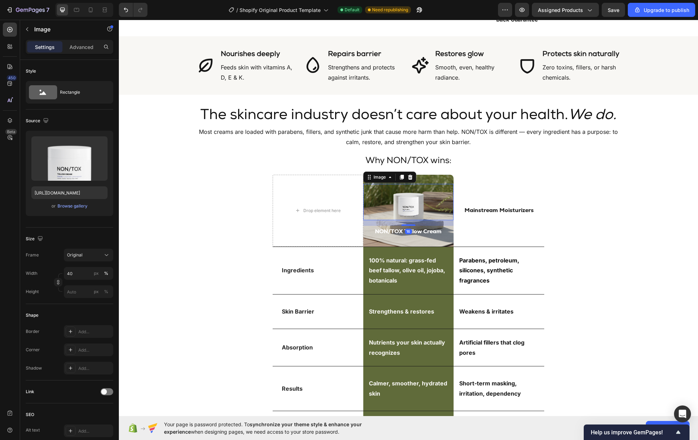
click at [409, 174] on icon at bounding box center [410, 177] width 6 height 6
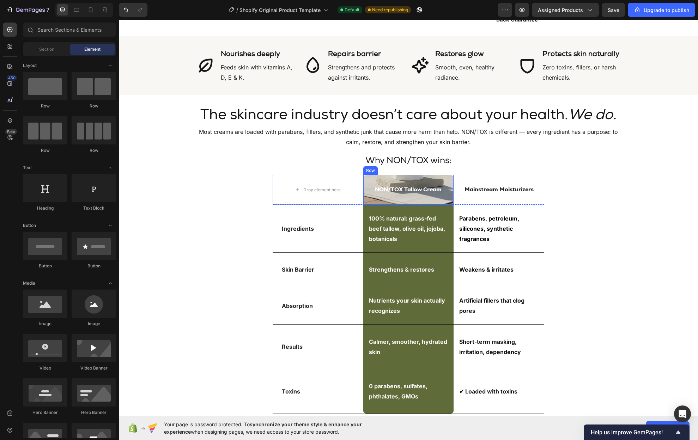
click at [446, 191] on div "NON/TOX Tallow Cream Text Block Row" at bounding box center [408, 190] width 91 height 30
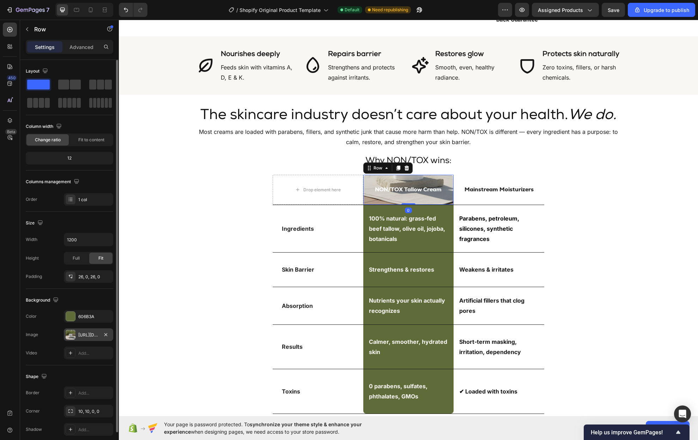
click at [85, 337] on div "[URL][DOMAIN_NAME]" at bounding box center [88, 335] width 20 height 6
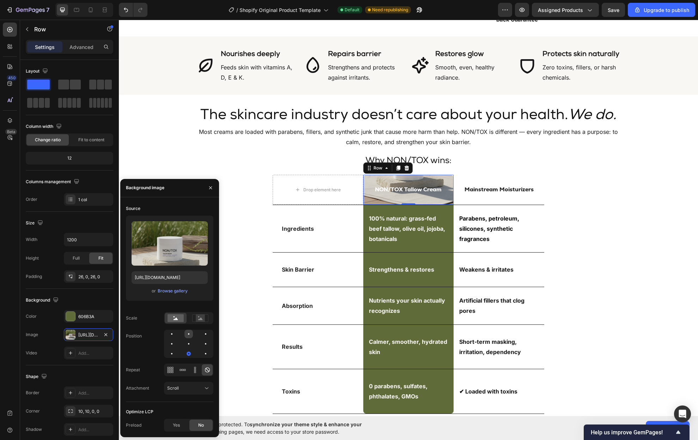
click at [186, 336] on div at bounding box center [188, 334] width 8 height 8
click at [192, 346] on div at bounding box center [188, 344] width 8 height 8
click at [191, 351] on div at bounding box center [188, 354] width 8 height 8
click at [189, 331] on div at bounding box center [188, 334] width 8 height 8
click at [188, 345] on div at bounding box center [188, 344] width 8 height 8
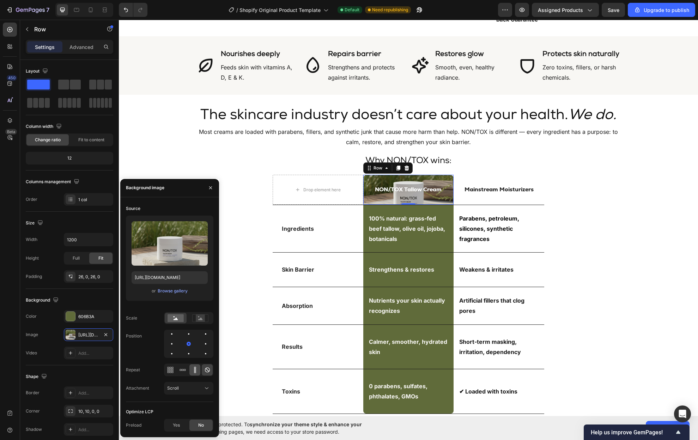
click at [194, 369] on icon at bounding box center [195, 370] width 2 height 2
click at [204, 367] on icon at bounding box center [207, 370] width 7 height 7
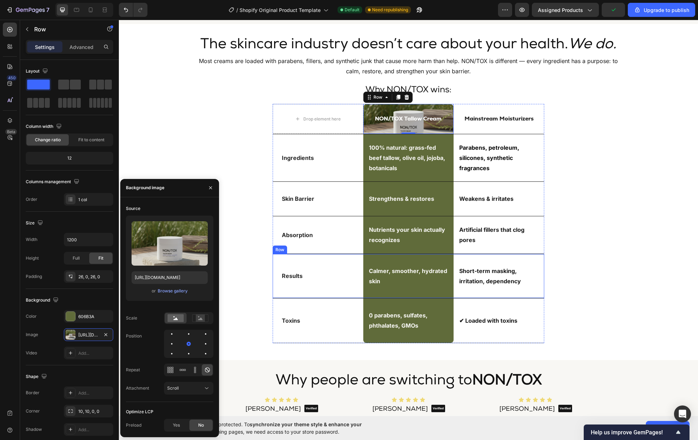
scroll to position [388, 0]
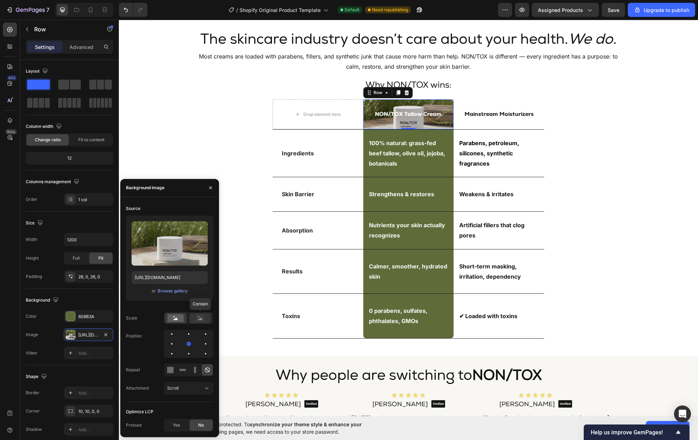
click at [199, 320] on rect at bounding box center [200, 318] width 9 height 7
click at [173, 318] on rect at bounding box center [175, 318] width 16 height 8
click at [440, 105] on div "NON/TOX Tallow Cream Text Block Row 0" at bounding box center [408, 114] width 91 height 30
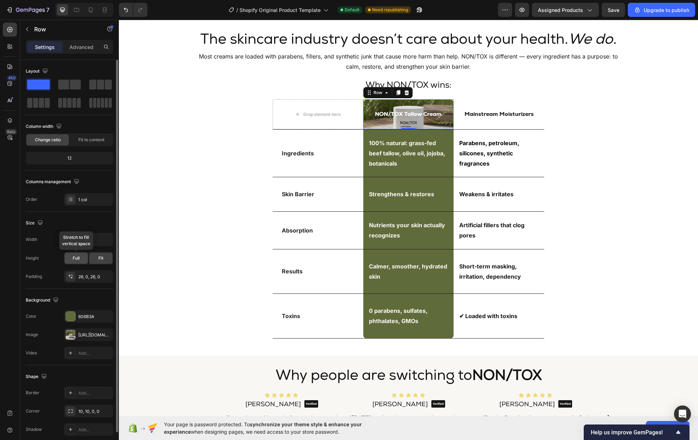
click at [75, 259] on span "Full" at bounding box center [76, 258] width 7 height 6
click at [103, 259] on div "Fit" at bounding box center [100, 258] width 23 height 11
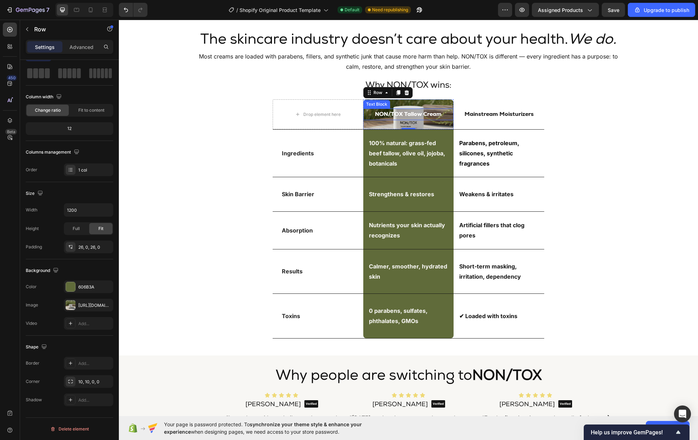
click at [424, 113] on p "NON/TOX Tallow Cream" at bounding box center [408, 114] width 89 height 10
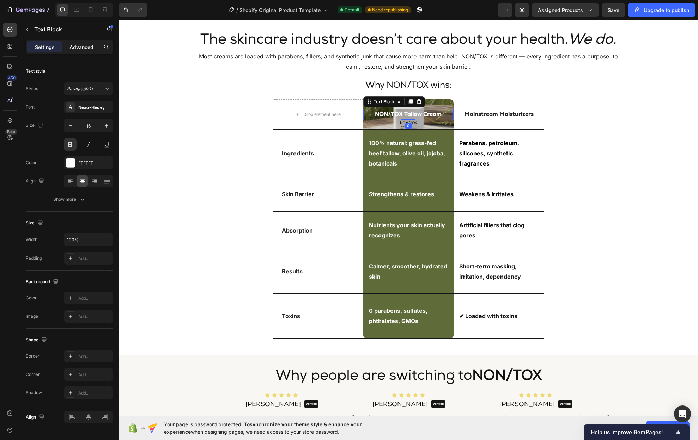
click at [78, 44] on p "Advanced" at bounding box center [81, 46] width 24 height 7
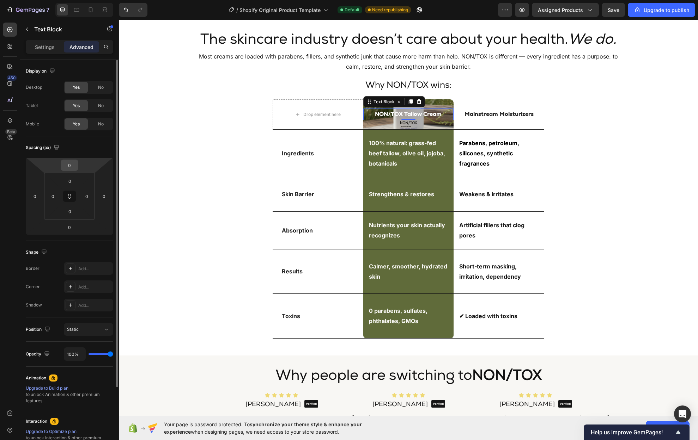
click at [71, 161] on input "0" at bounding box center [69, 165] width 14 height 11
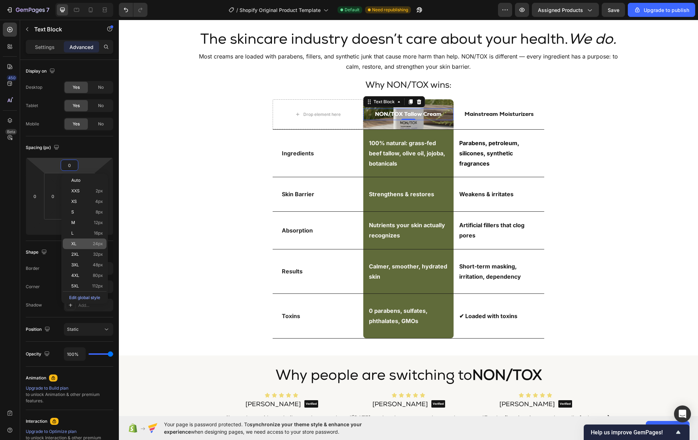
click at [80, 241] on p "XL 24px" at bounding box center [87, 243] width 32 height 5
type input "24"
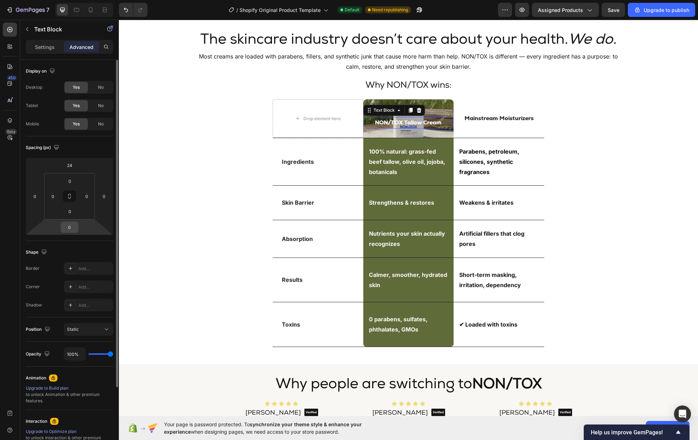
click at [71, 225] on input "0" at bounding box center [69, 227] width 14 height 11
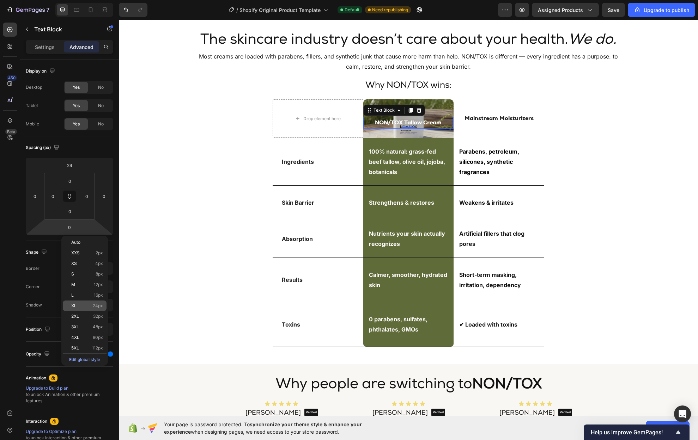
click at [87, 304] on p "XL 24px" at bounding box center [87, 305] width 32 height 5
type input "24"
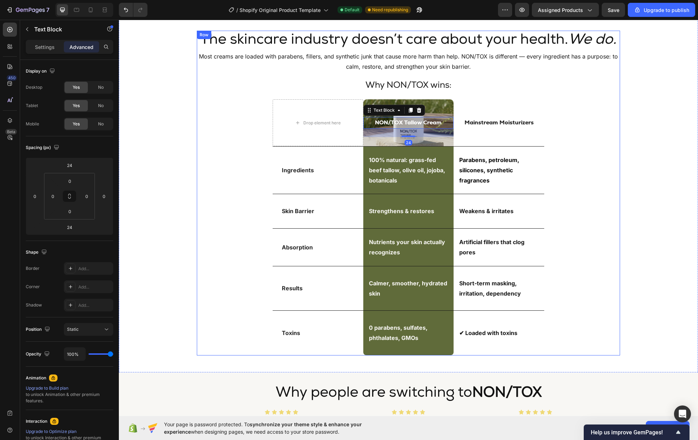
click at [585, 228] on div "The skincare industry doesn’t care about your health. We do. Heading Most cream…" at bounding box center [408, 193] width 423 height 325
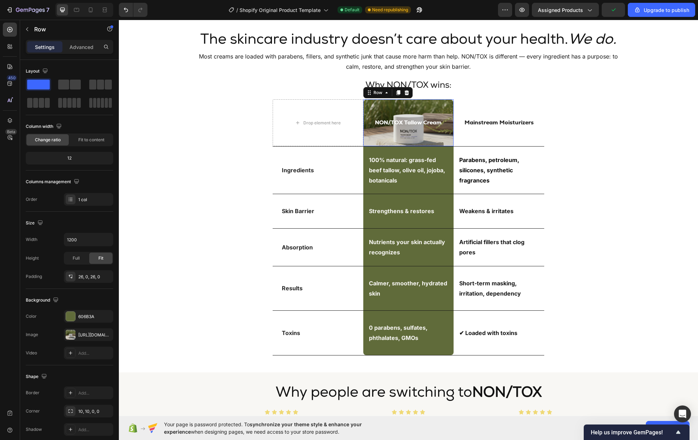
click at [434, 109] on div "NON/TOX Tallow Cream Text Block" at bounding box center [408, 123] width 91 height 29
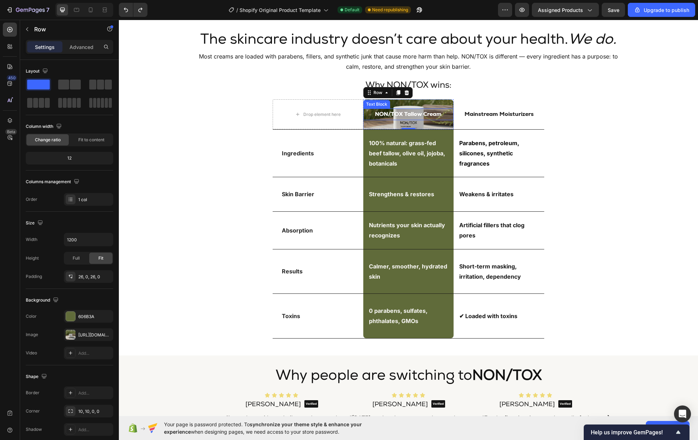
click at [424, 118] on p "NON/TOX Tallow Cream" at bounding box center [408, 114] width 89 height 10
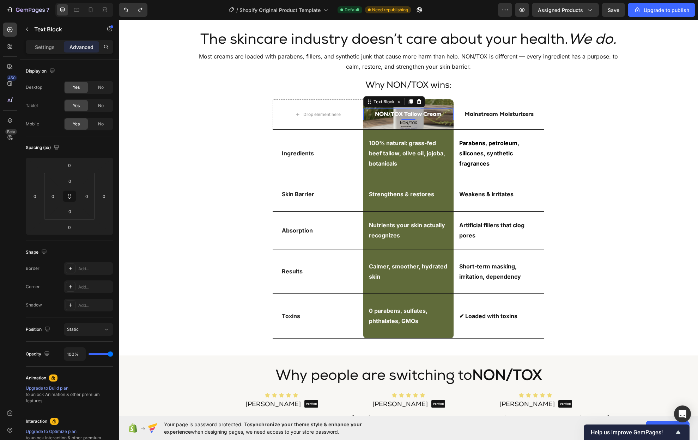
click at [424, 124] on div "NON/TOX Tallow Cream Text Block 0 Row" at bounding box center [408, 114] width 91 height 30
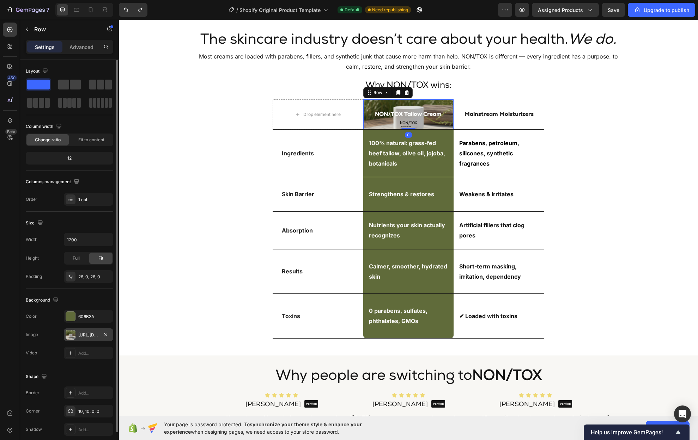
click at [88, 335] on div "[URL][DOMAIN_NAME]" at bounding box center [88, 335] width 20 height 6
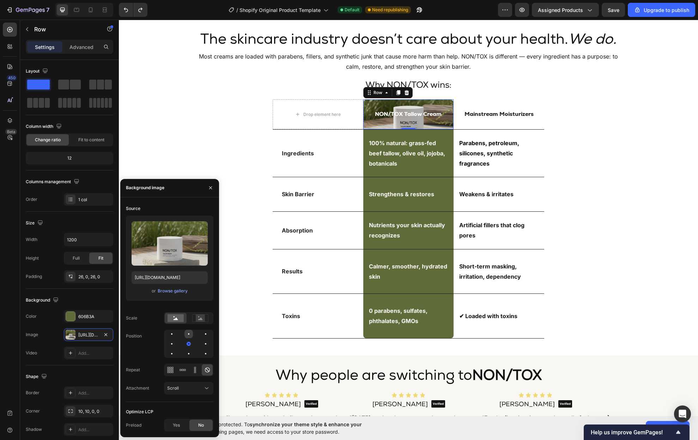
click at [185, 335] on div at bounding box center [188, 334] width 8 height 8
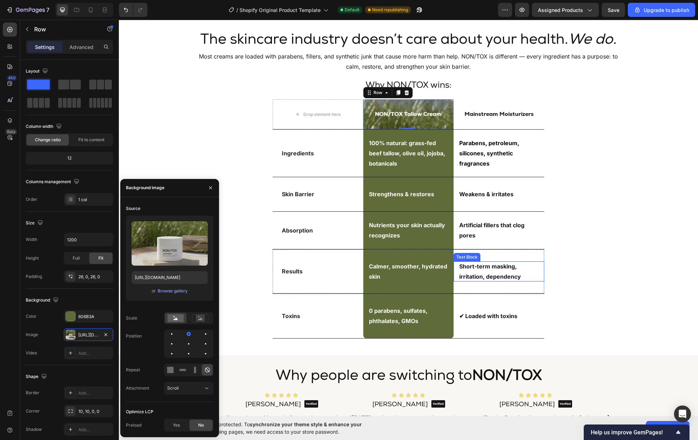
click at [533, 263] on p "Short-term masking, irritation, dependency" at bounding box center [498, 272] width 79 height 20
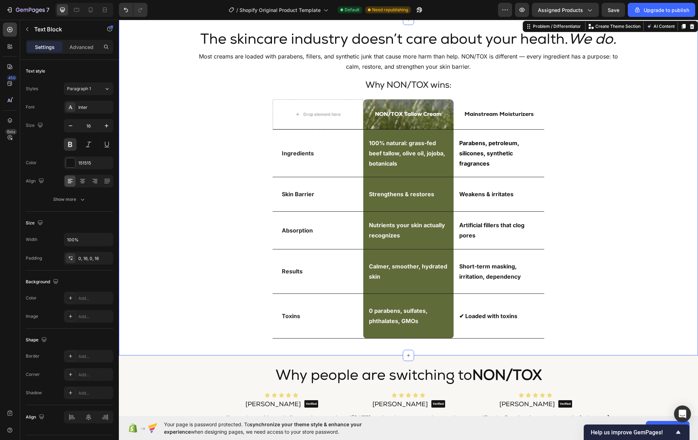
click at [627, 264] on div "The skincare industry doesn’t care about your health. We do. Heading Most cream…" at bounding box center [408, 188] width 579 height 314
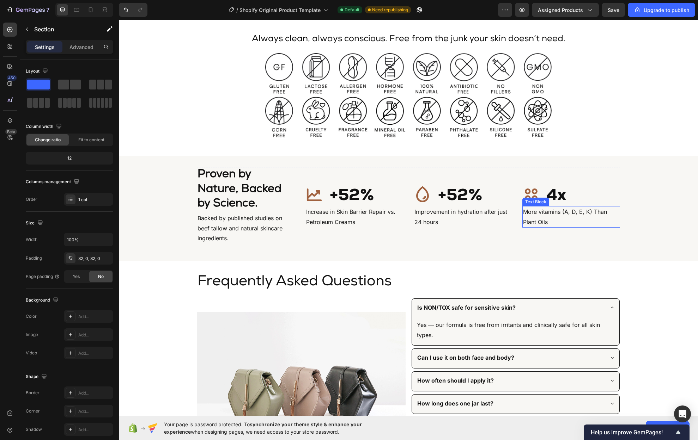
scroll to position [1701, 0]
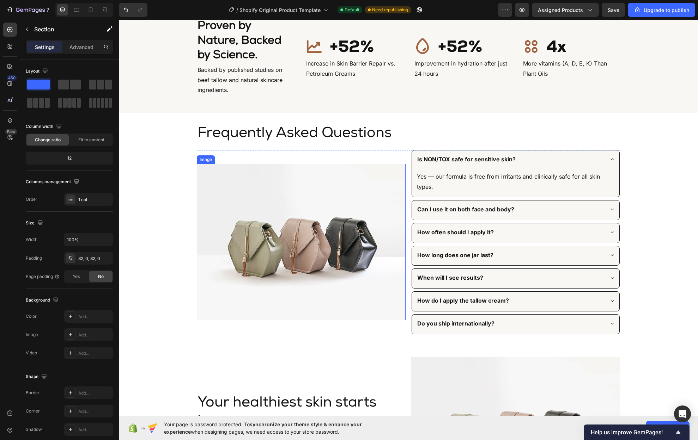
click at [337, 263] on img at bounding box center [301, 242] width 209 height 156
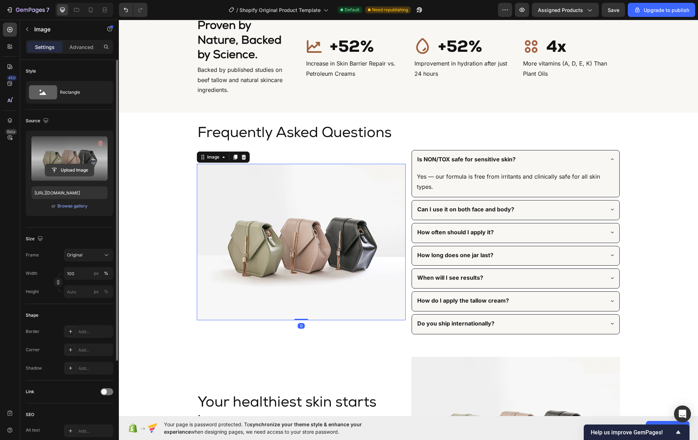
click at [76, 168] on input "file" at bounding box center [69, 170] width 49 height 12
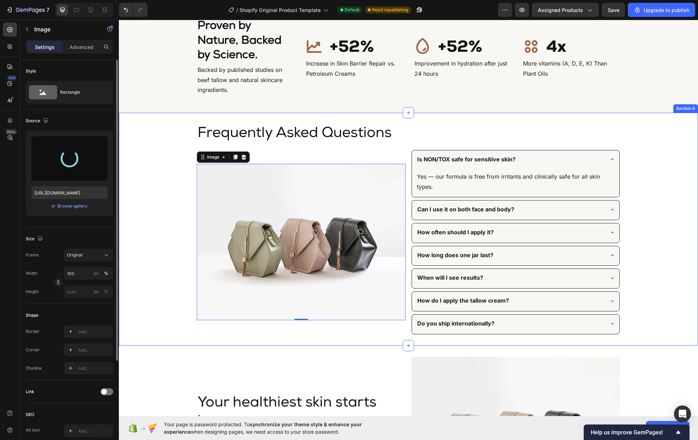
type input "[URL][DOMAIN_NAME]"
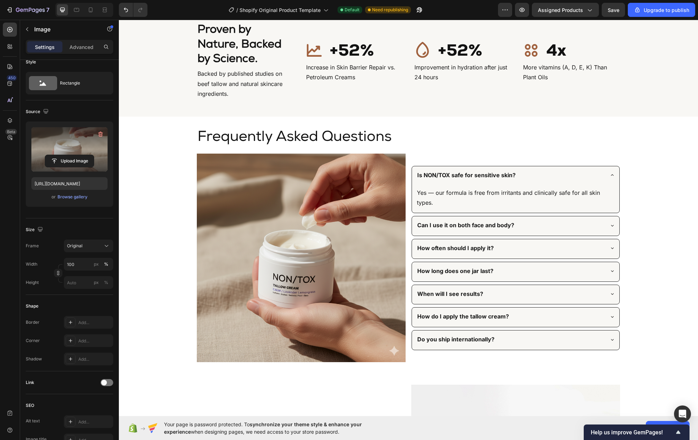
scroll to position [1744, 0]
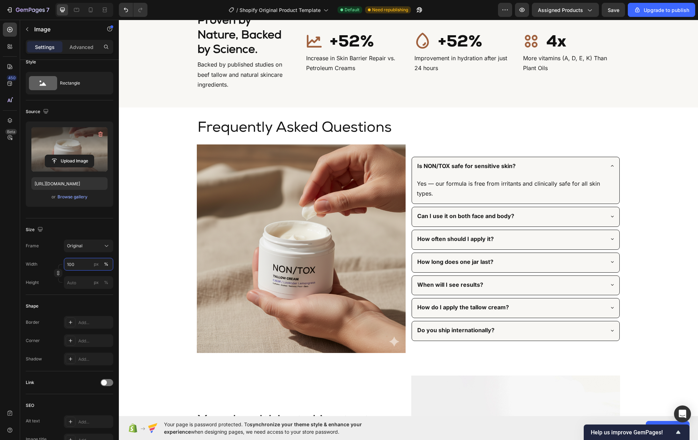
click at [74, 262] on input "100" at bounding box center [88, 264] width 49 height 13
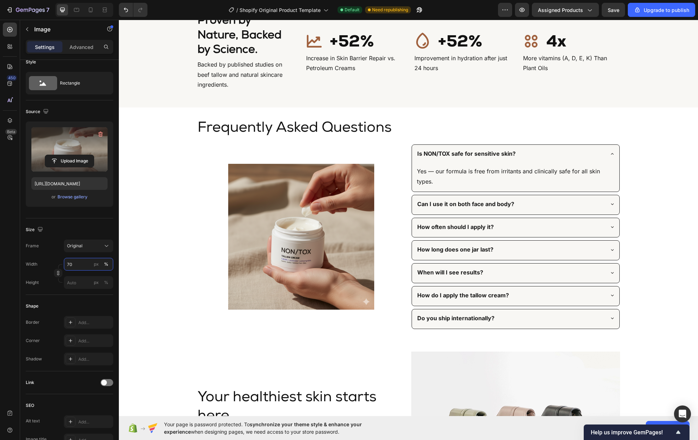
click at [73, 264] on input "70" at bounding box center [88, 264] width 49 height 13
click at [74, 264] on input "70" at bounding box center [88, 264] width 49 height 13
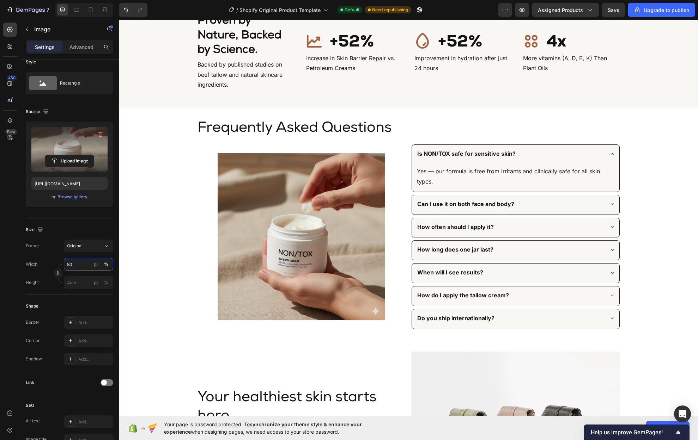
type input "80"
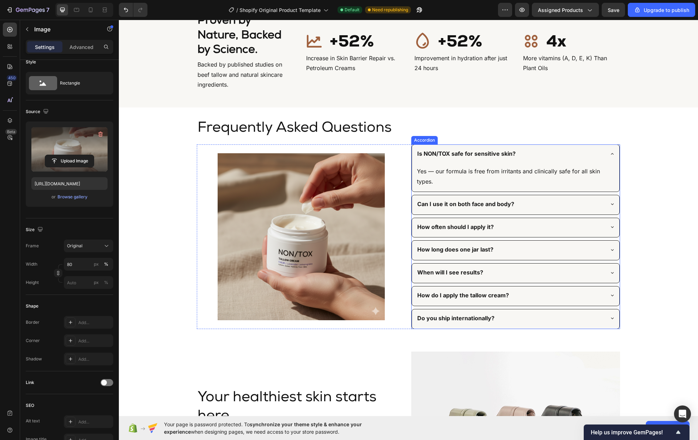
click at [609, 156] on icon at bounding box center [612, 154] width 6 height 6
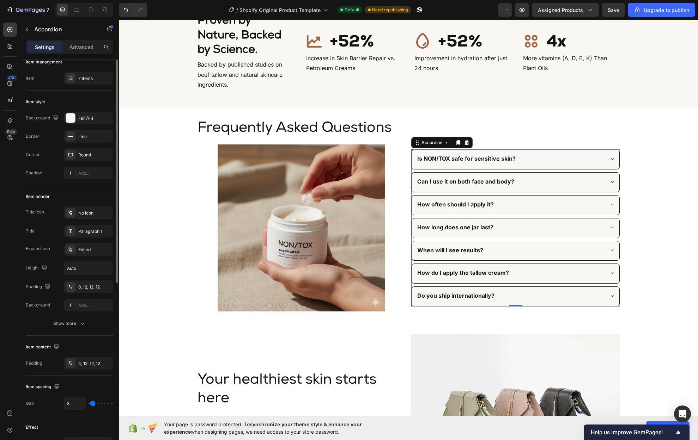
scroll to position [0, 0]
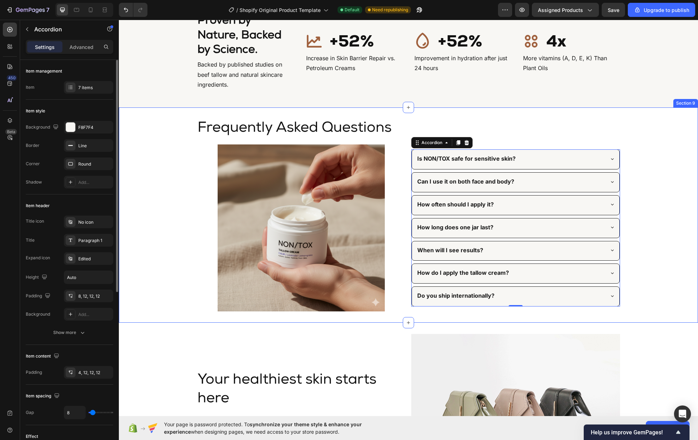
click at [655, 183] on div "Frequently Asked Questions Heading Row Image Is NON/TOX safe for sensitive skin…" at bounding box center [408, 215] width 579 height 193
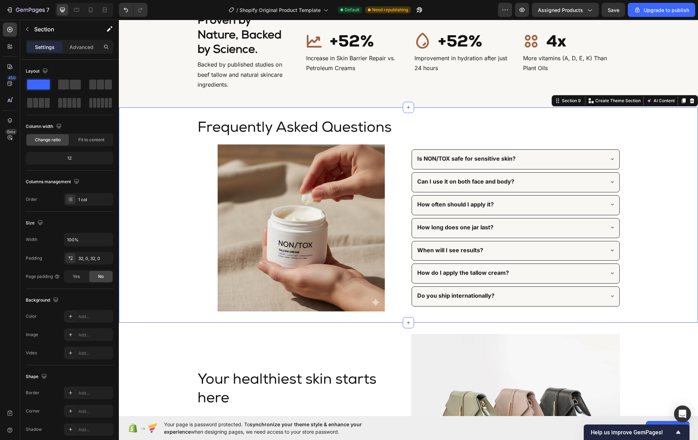
scroll to position [1635, 0]
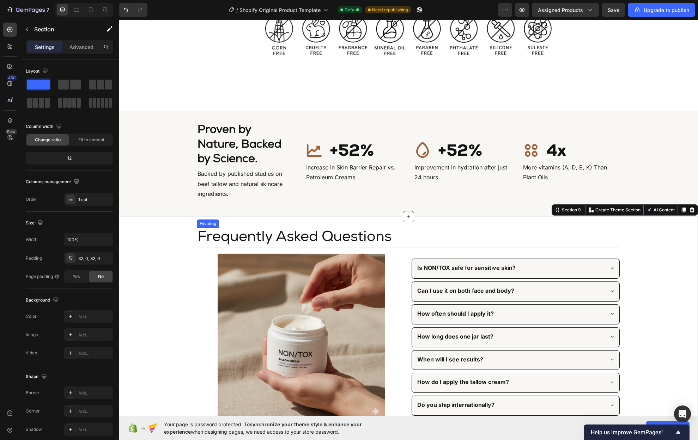
click at [394, 231] on h2 "Frequently Asked Questions" at bounding box center [408, 238] width 423 height 20
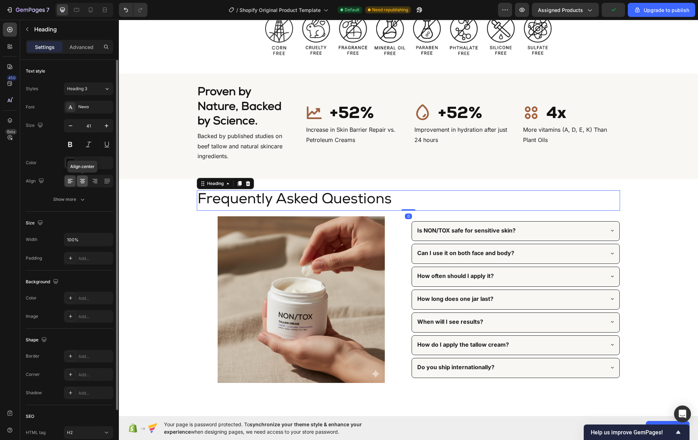
click at [80, 178] on icon at bounding box center [82, 181] width 7 height 7
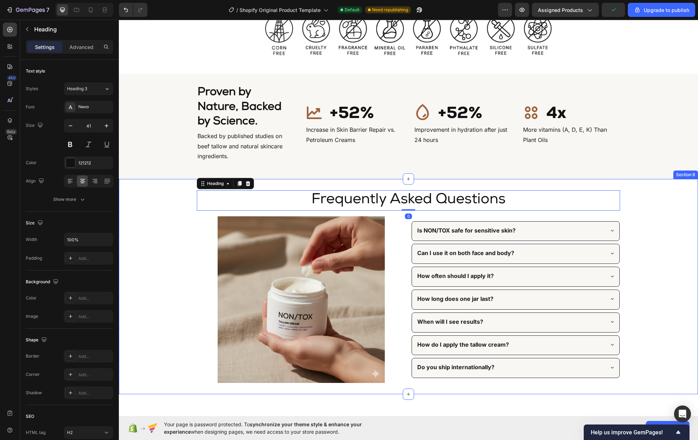
click at [666, 266] on div "Frequently Asked Questions Heading 0 Row Image Is NON/TOX safe for sensitive sk…" at bounding box center [408, 286] width 579 height 193
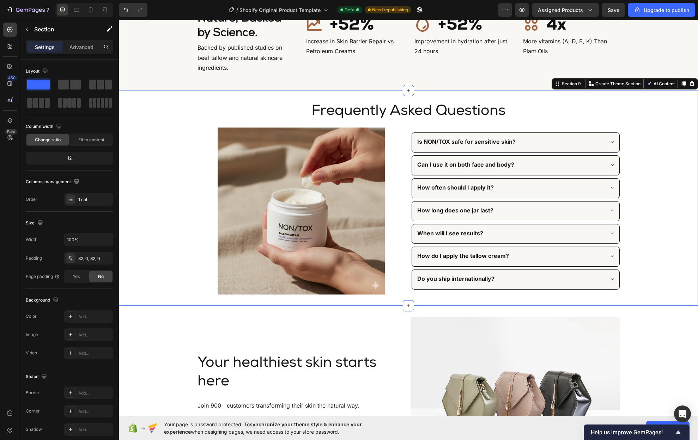
scroll to position [1766, 0]
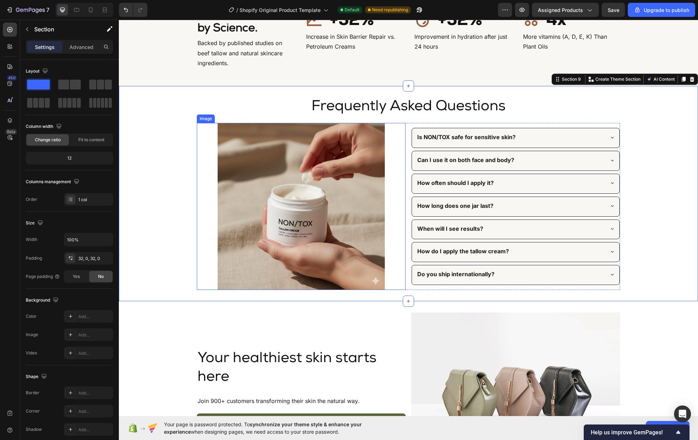
click at [340, 191] on img at bounding box center [300, 206] width 167 height 167
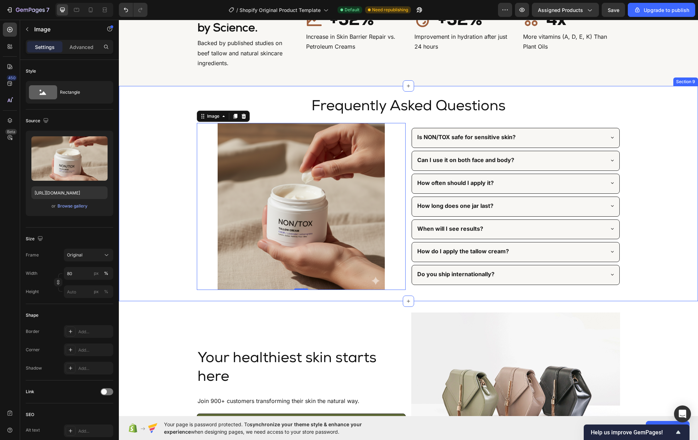
click at [157, 168] on div "Frequently Asked Questions Heading Row Image 0 Is NON/TOX safe for sensitive sk…" at bounding box center [408, 193] width 579 height 193
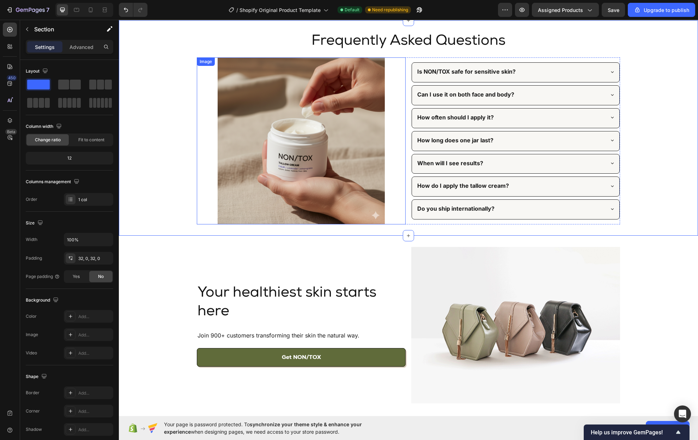
scroll to position [1792, 0]
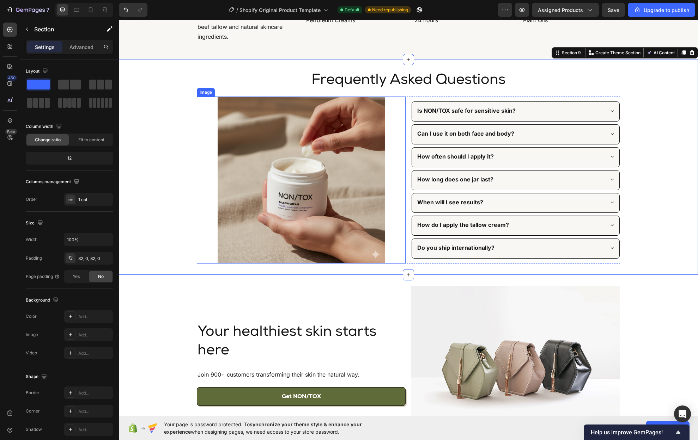
click at [328, 163] on img at bounding box center [300, 180] width 167 height 167
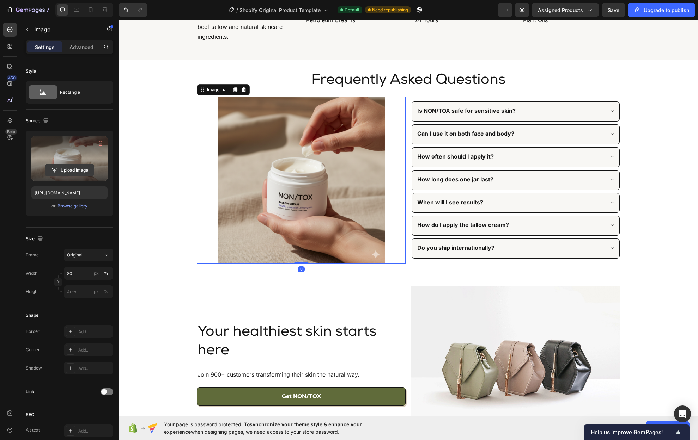
click at [65, 169] on input "file" at bounding box center [69, 170] width 49 height 12
click at [60, 169] on input "file" at bounding box center [69, 170] width 49 height 12
